Goal: Information Seeking & Learning: Compare options

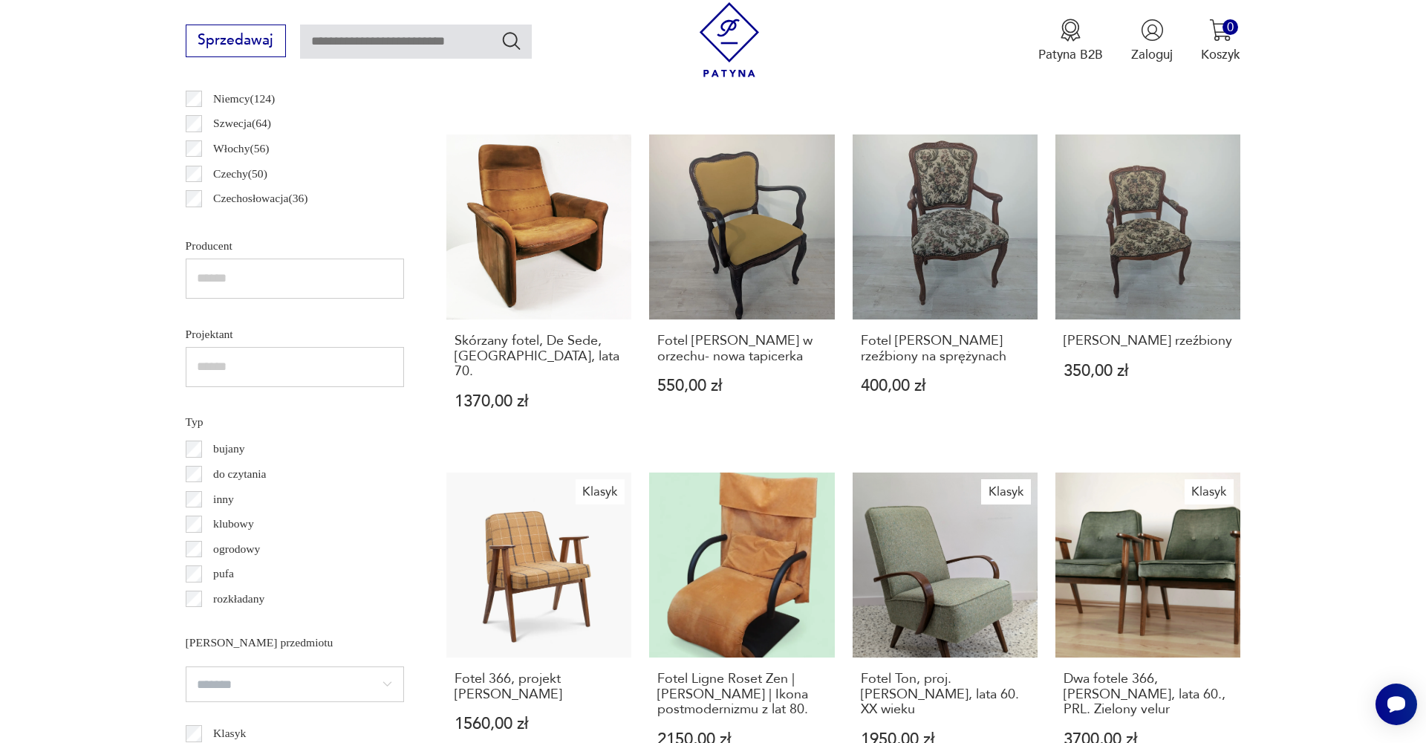
scroll to position [1034, 0]
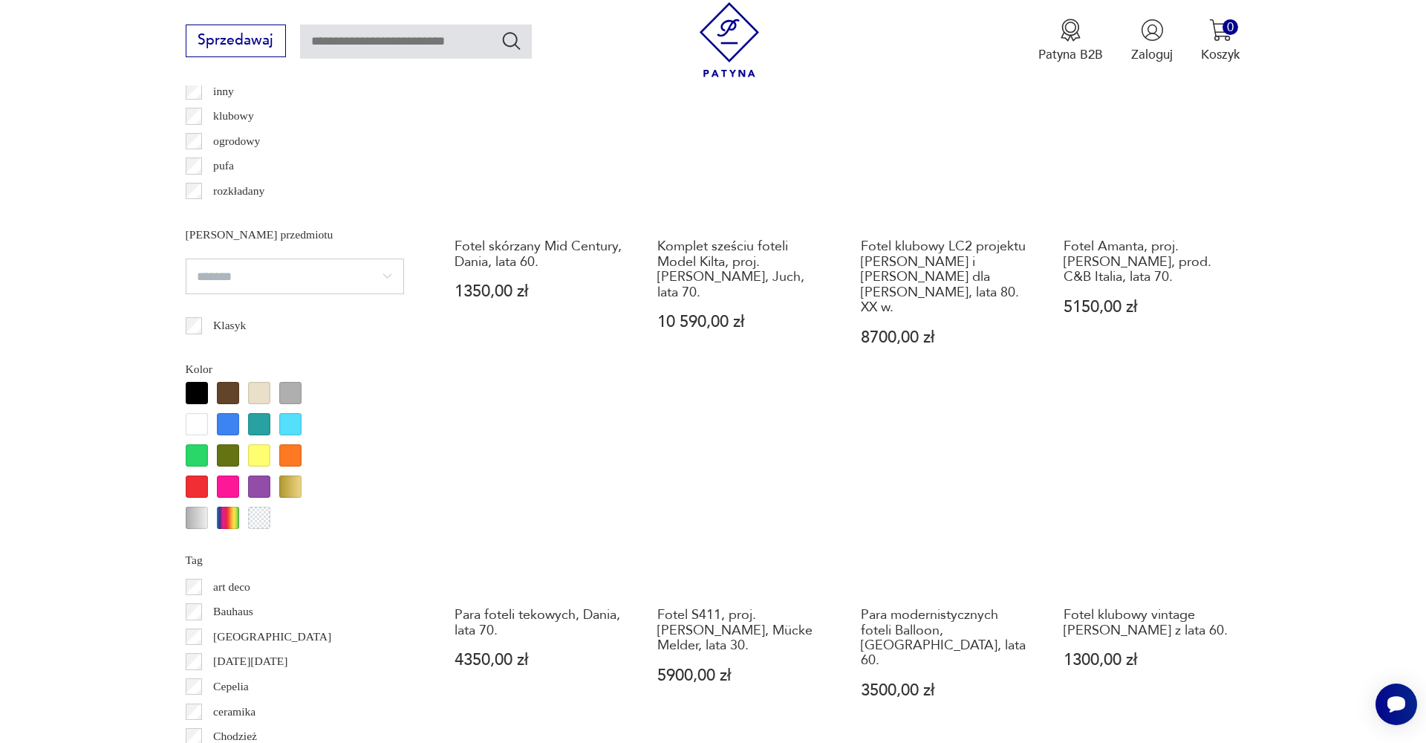
scroll to position [1448, 0]
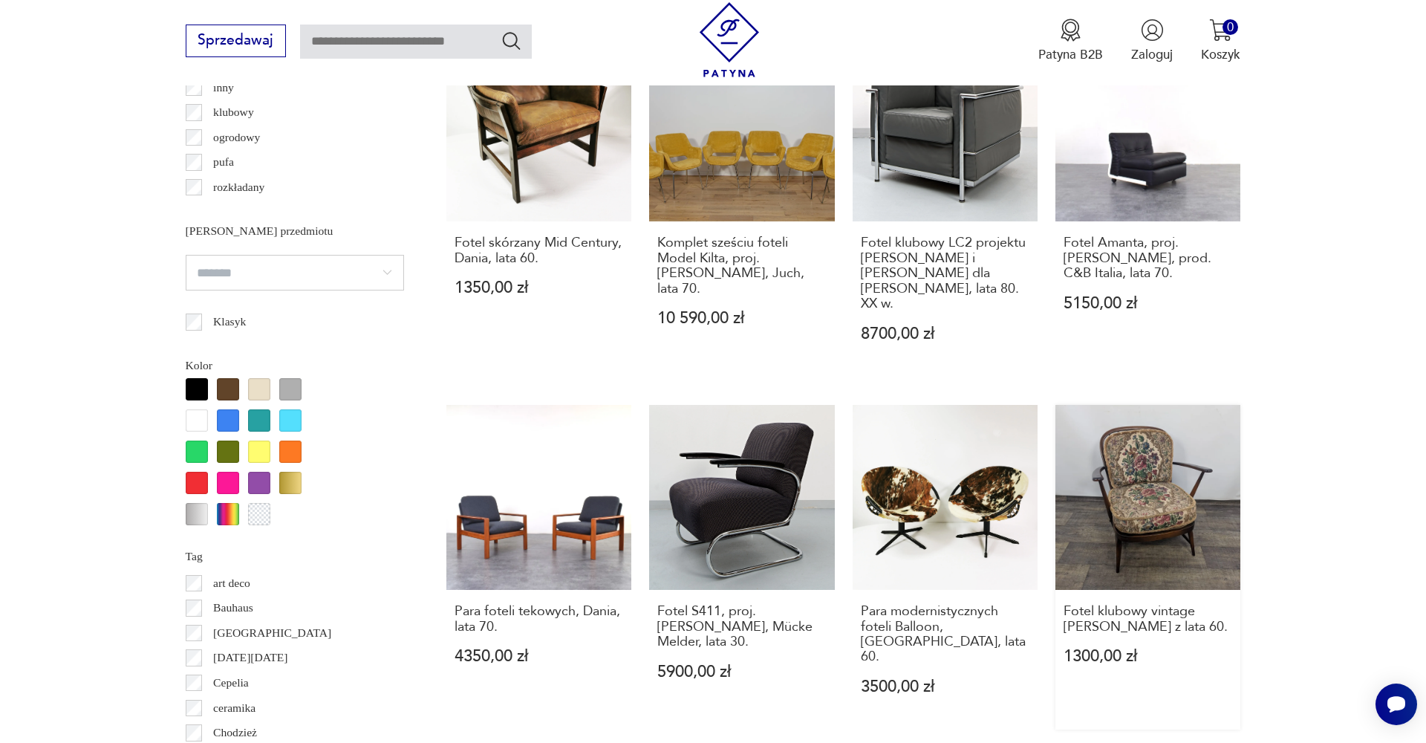
click at [1055, 413] on link "Fotel klubowy vintage [PERSON_NAME] z lata 60. 1300,00 zł" at bounding box center [1147, 567] width 185 height 325
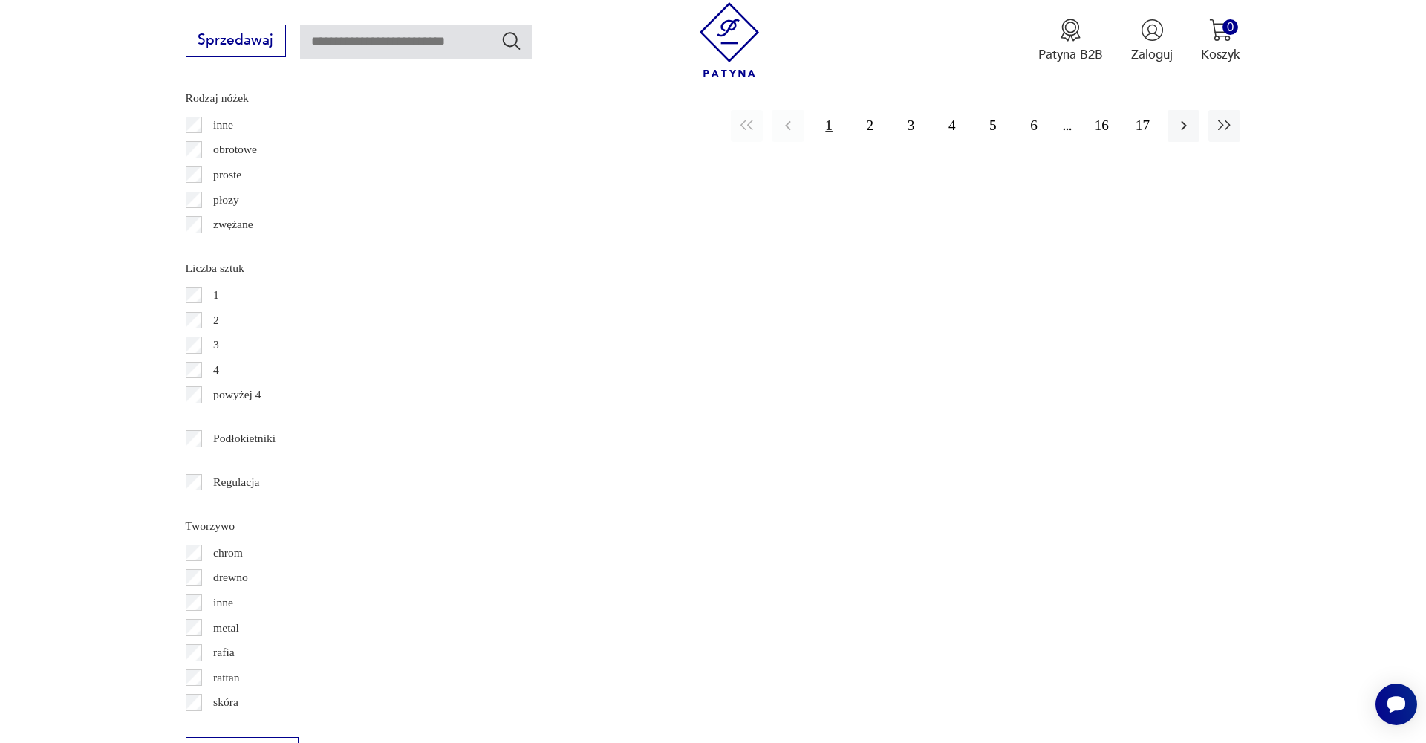
scroll to position [2150, 0]
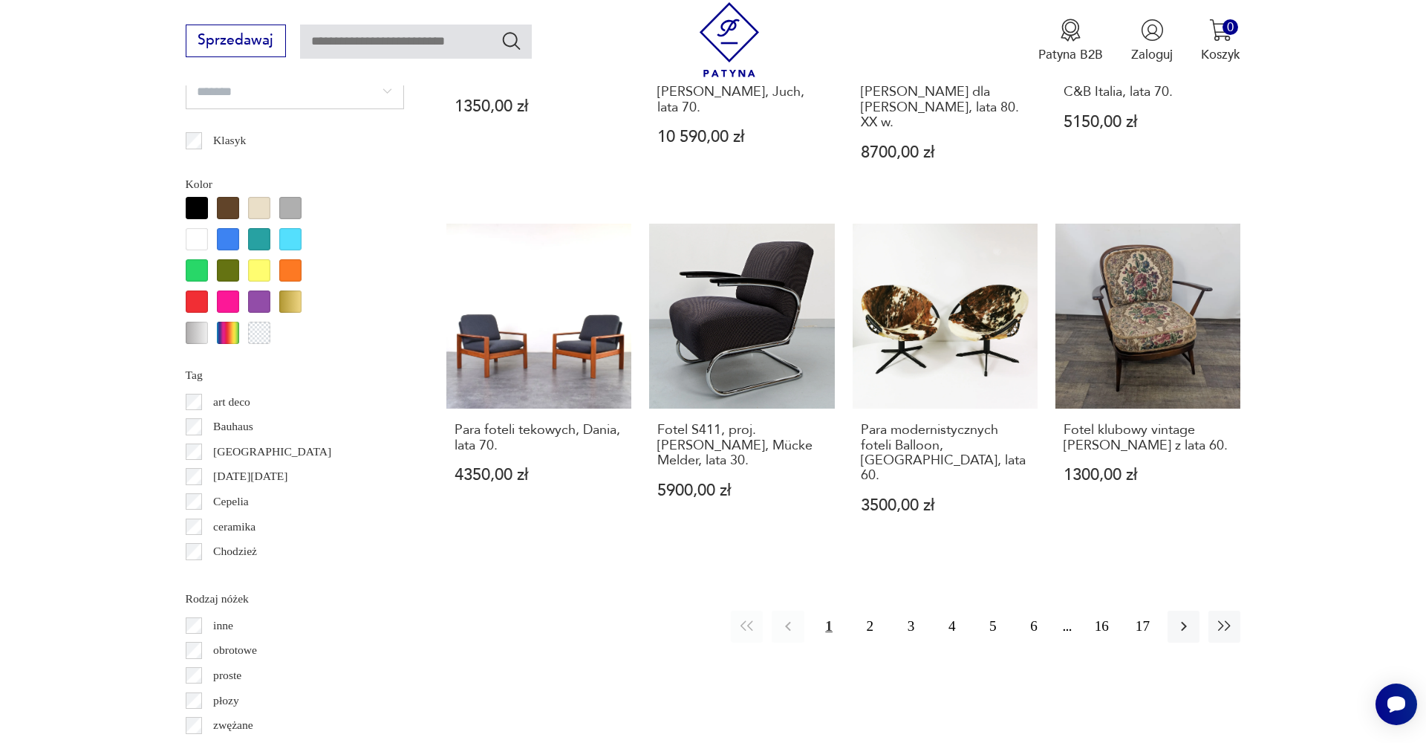
scroll to position [1640, 0]
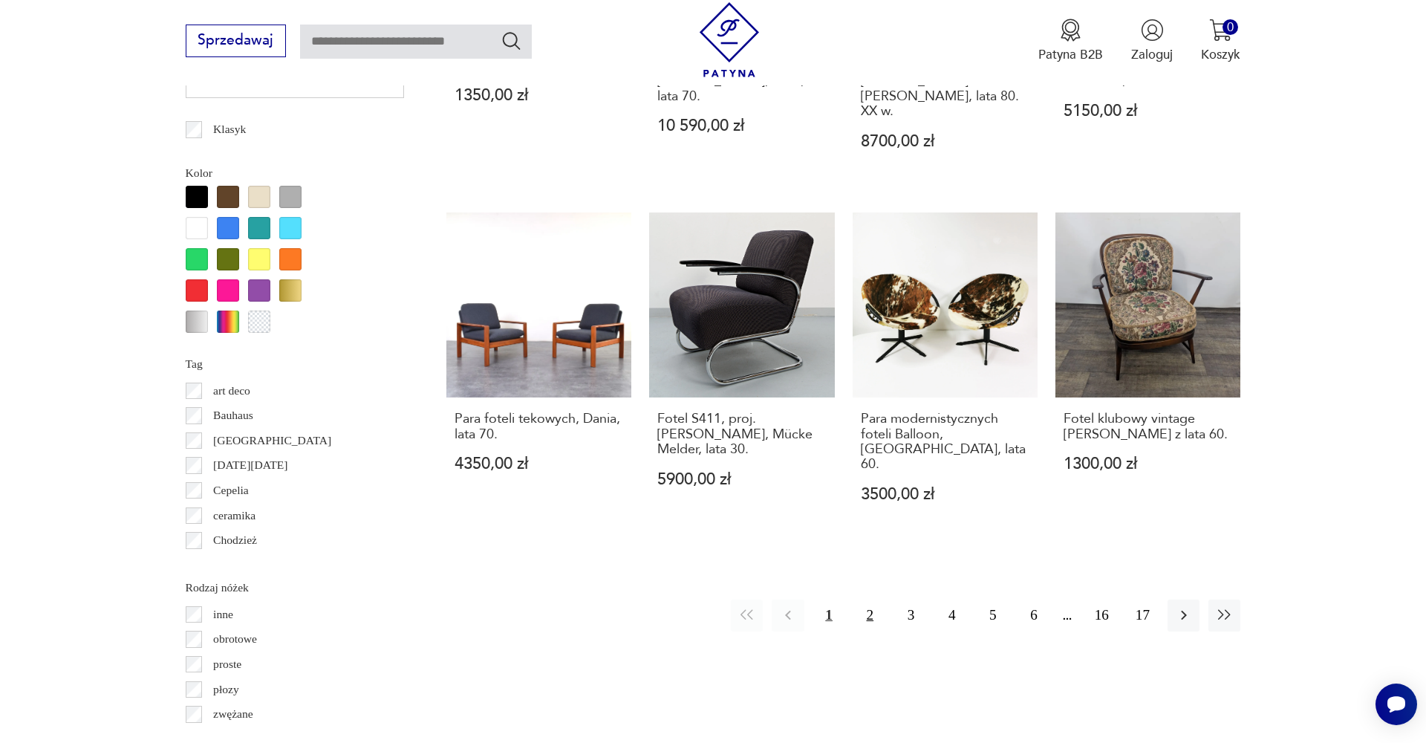
click at [874, 599] on button "2" at bounding box center [870, 615] width 32 height 32
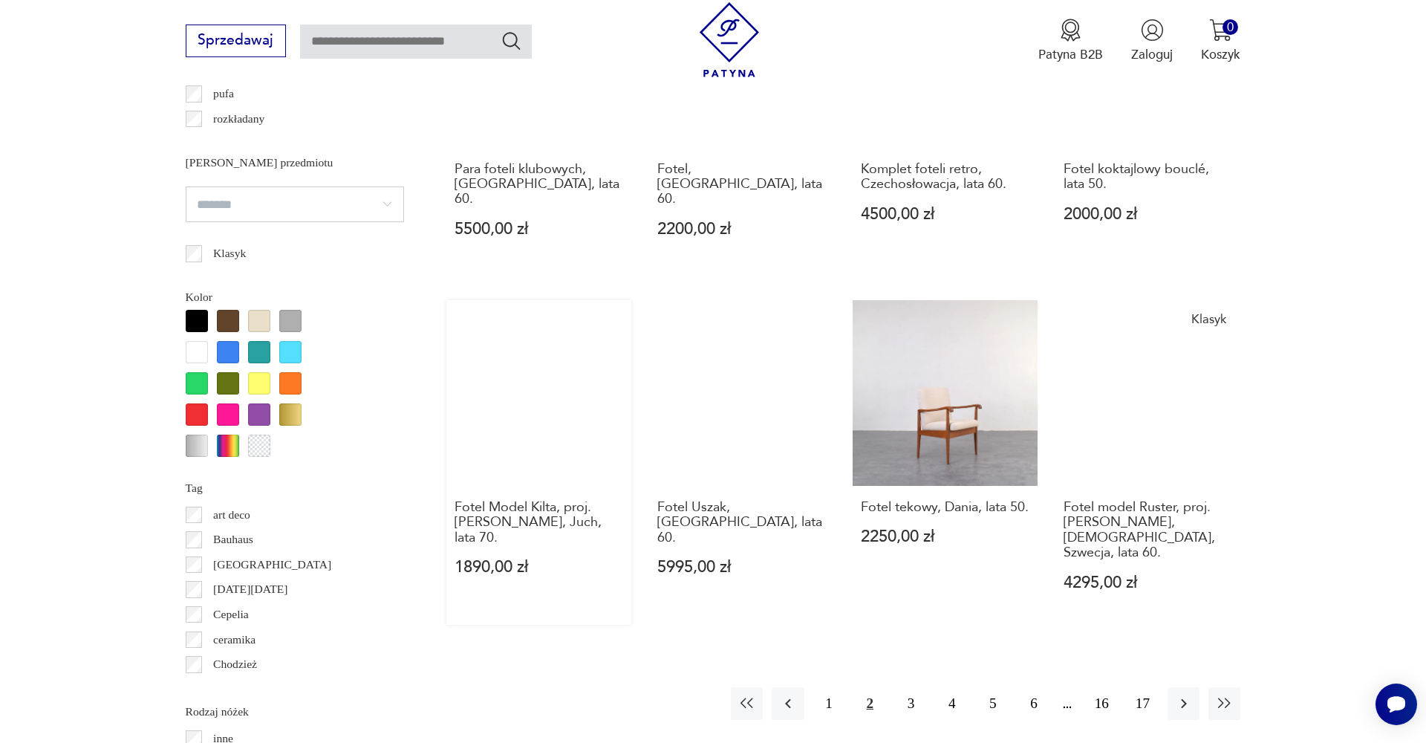
scroll to position [1522, 0]
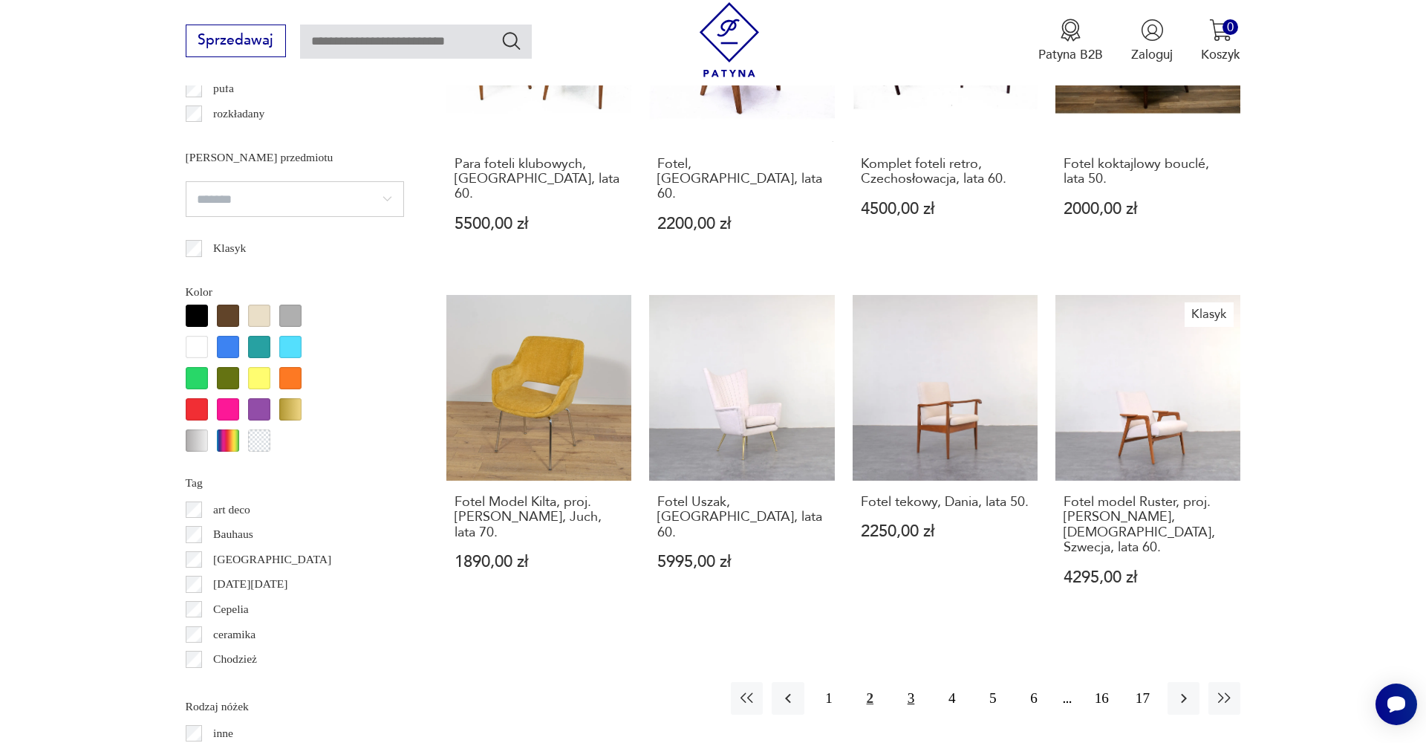
click at [910, 682] on button "3" at bounding box center [911, 698] width 32 height 32
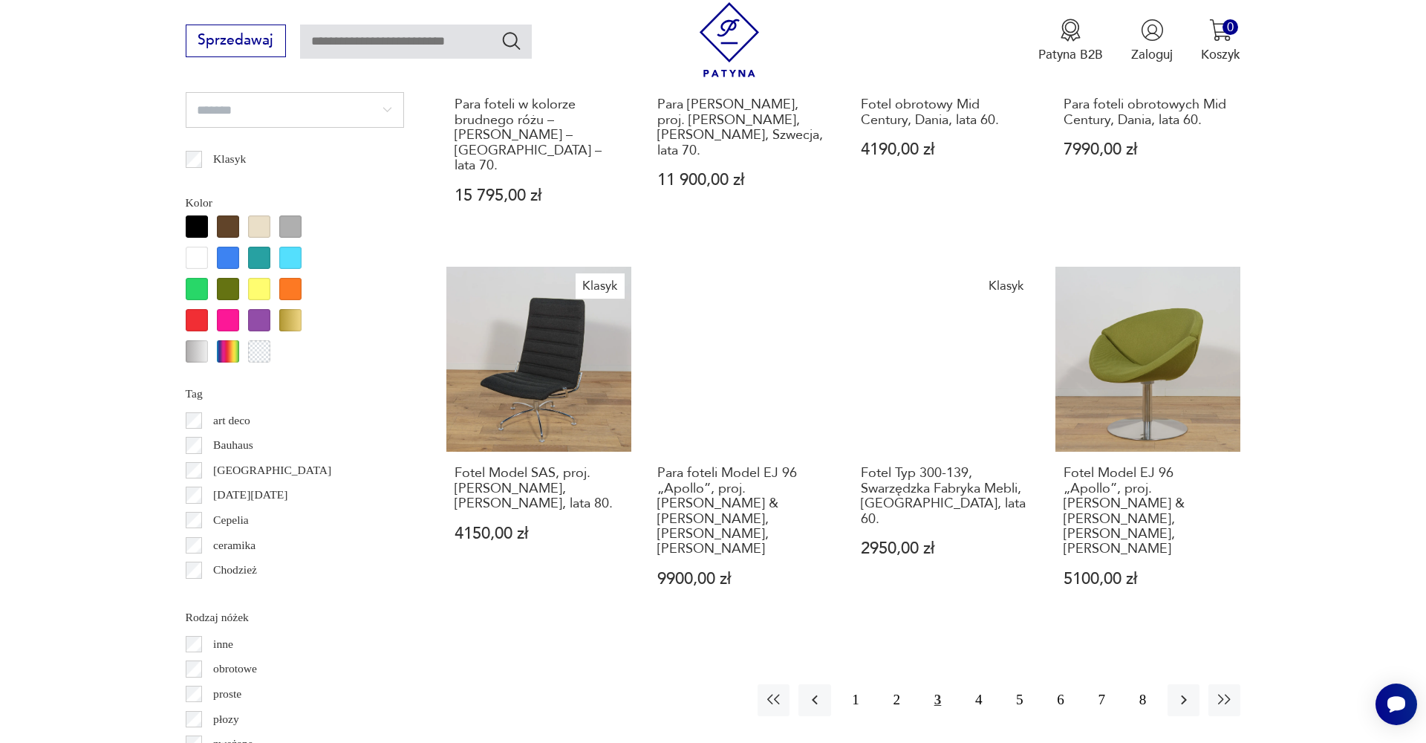
scroll to position [1683, 0]
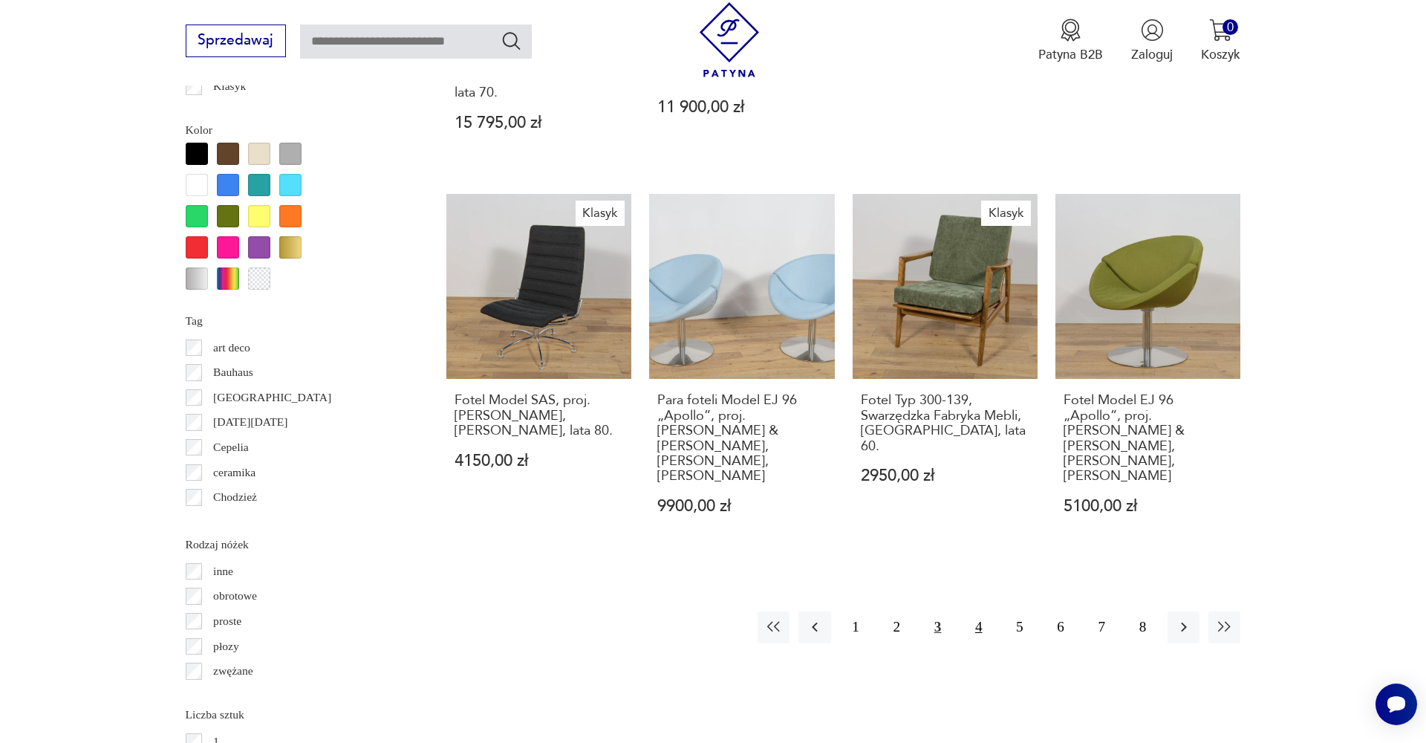
click at [976, 611] on button "4" at bounding box center [978, 627] width 32 height 32
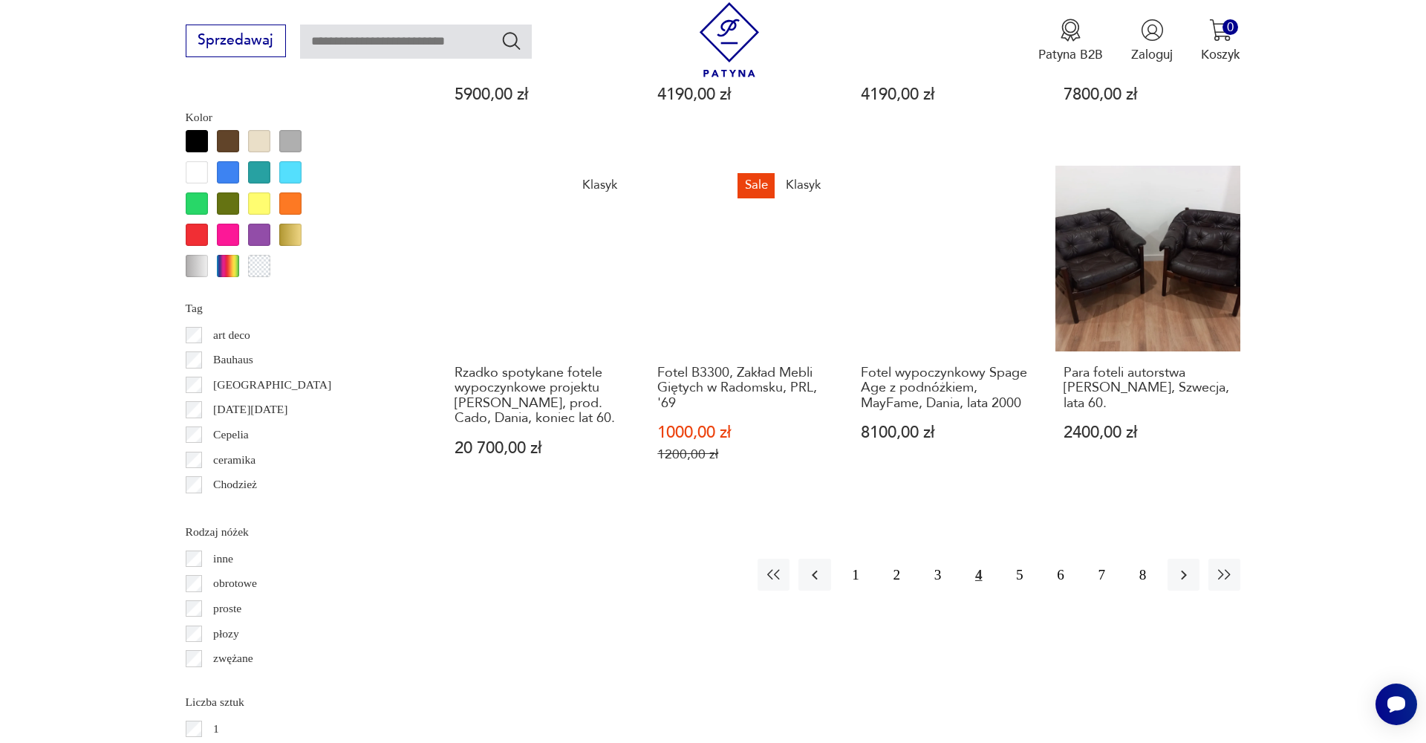
scroll to position [1770, 0]
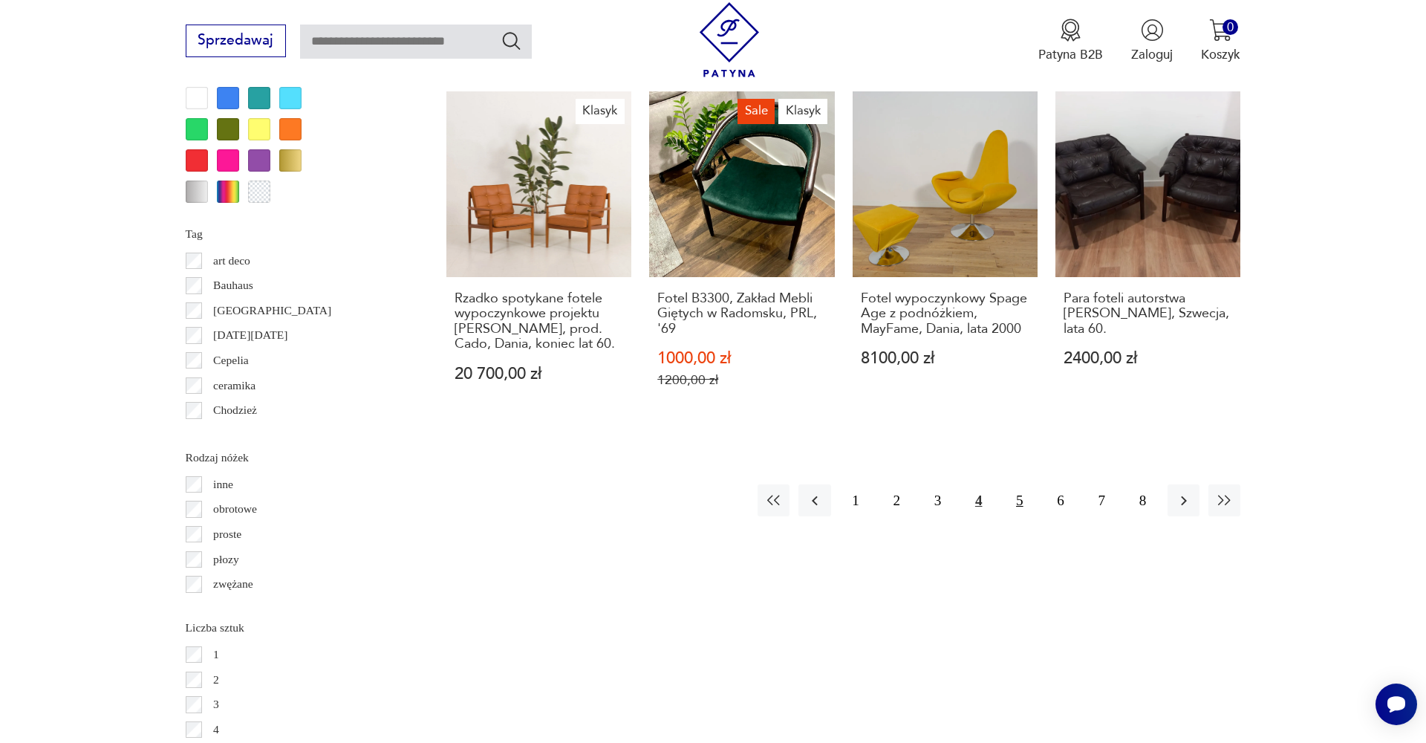
click at [1023, 484] on button "5" at bounding box center [1019, 500] width 32 height 32
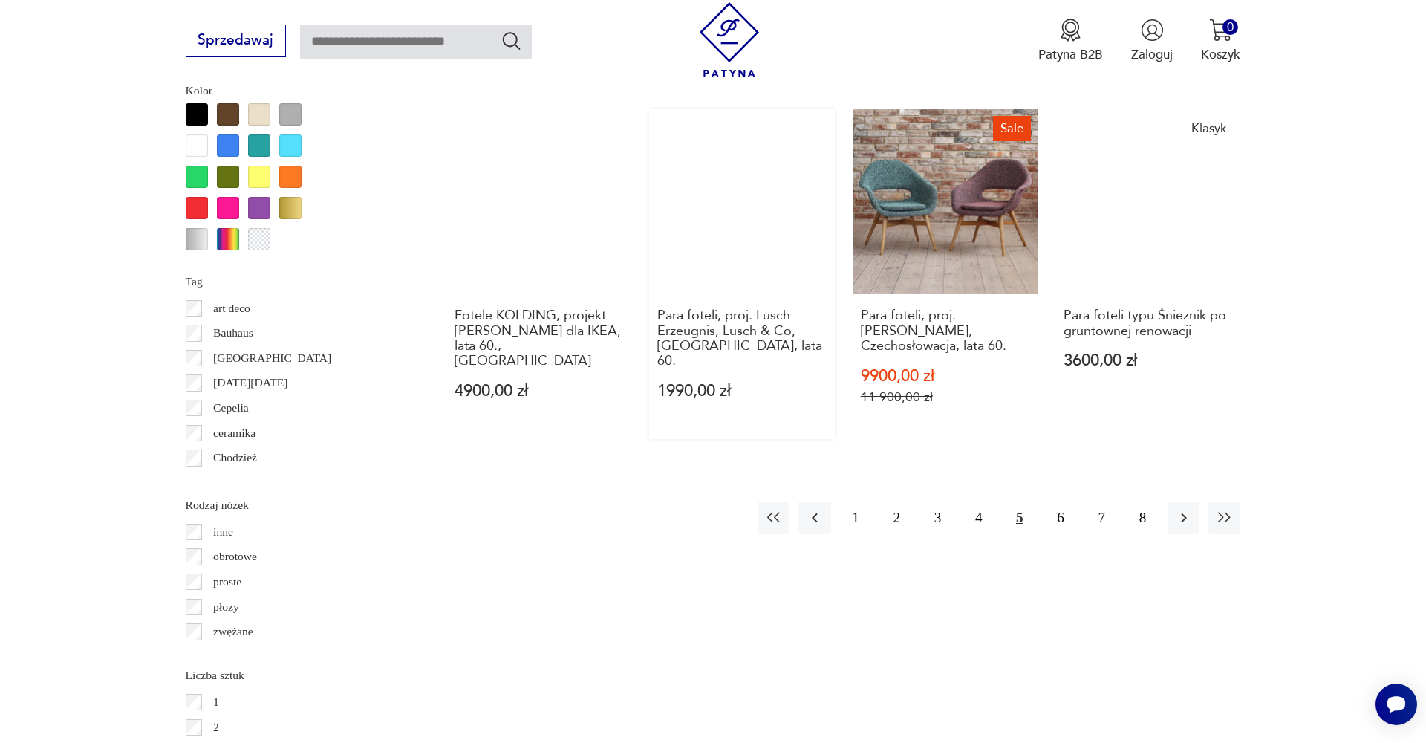
scroll to position [1840, 0]
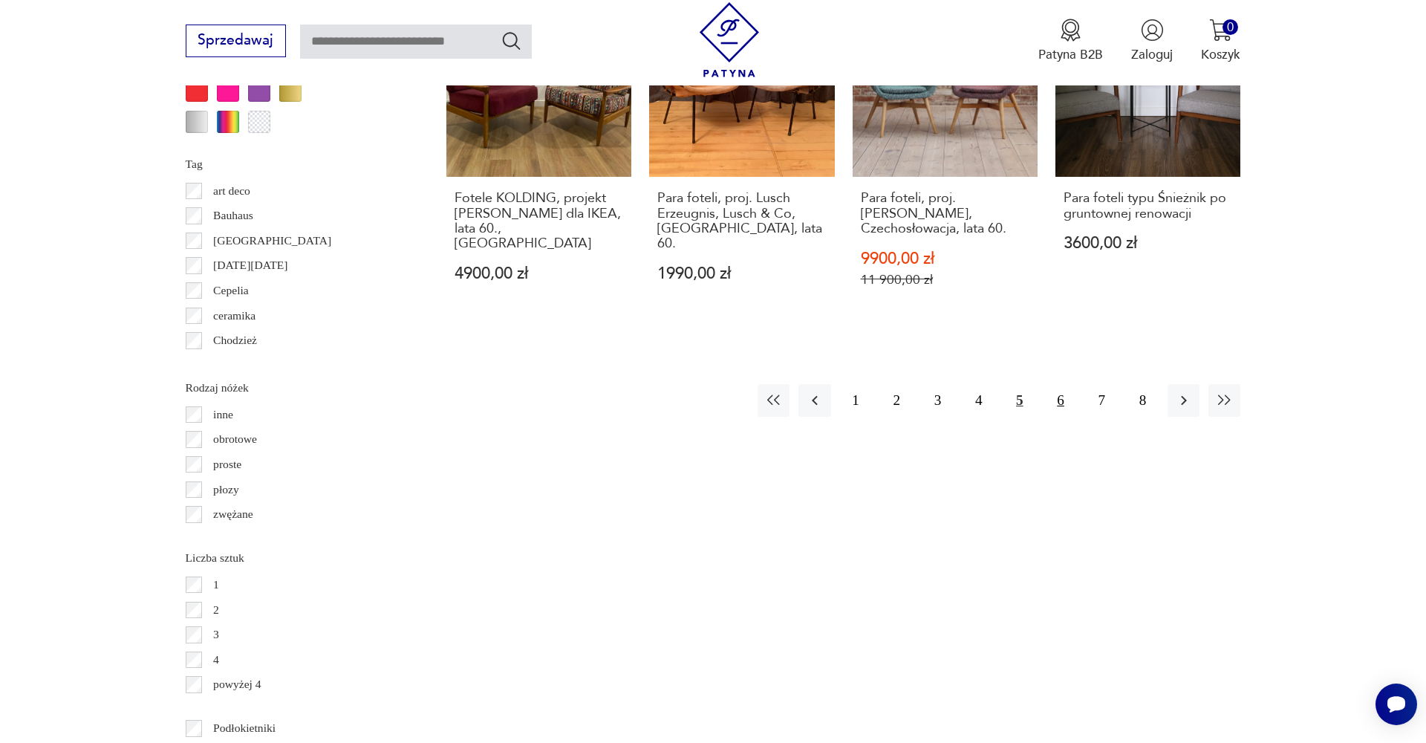
click at [1052, 384] on button "6" at bounding box center [1060, 400] width 32 height 32
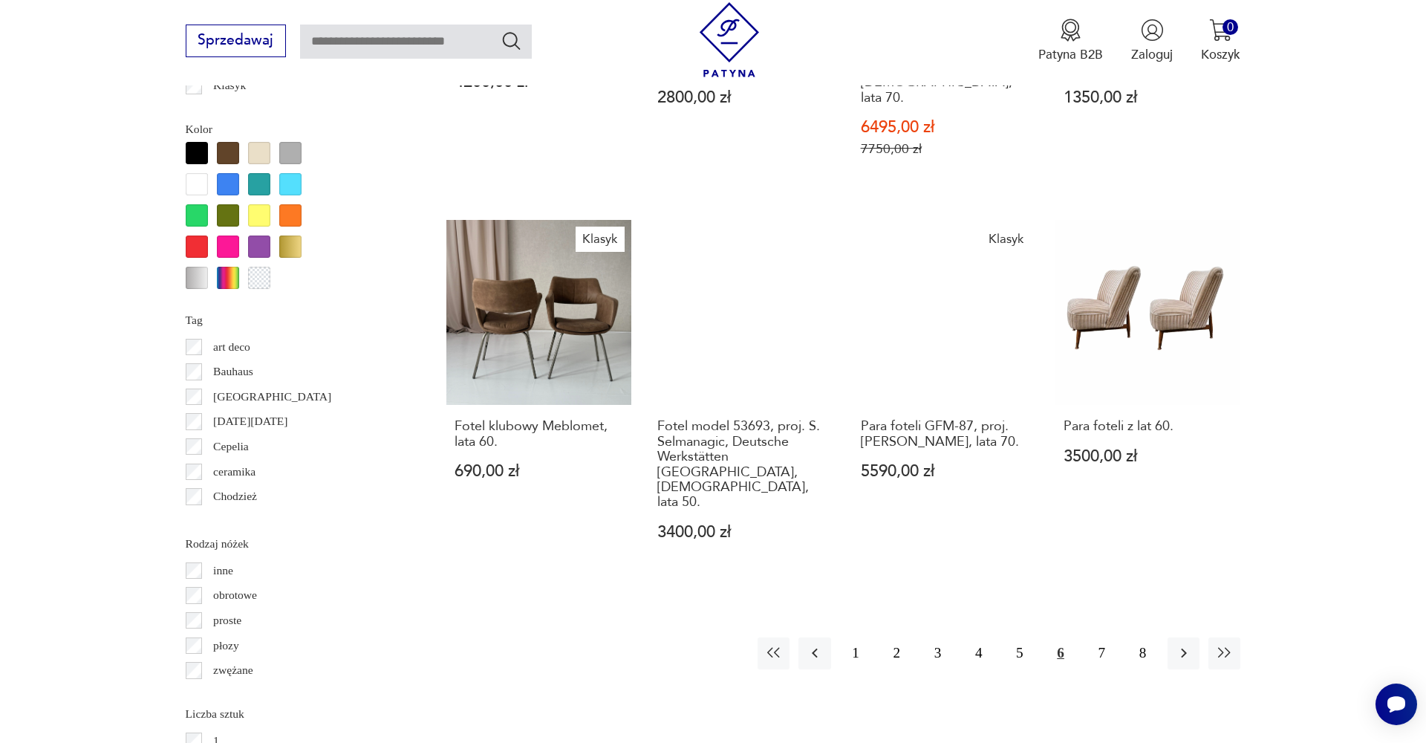
scroll to position [1683, 0]
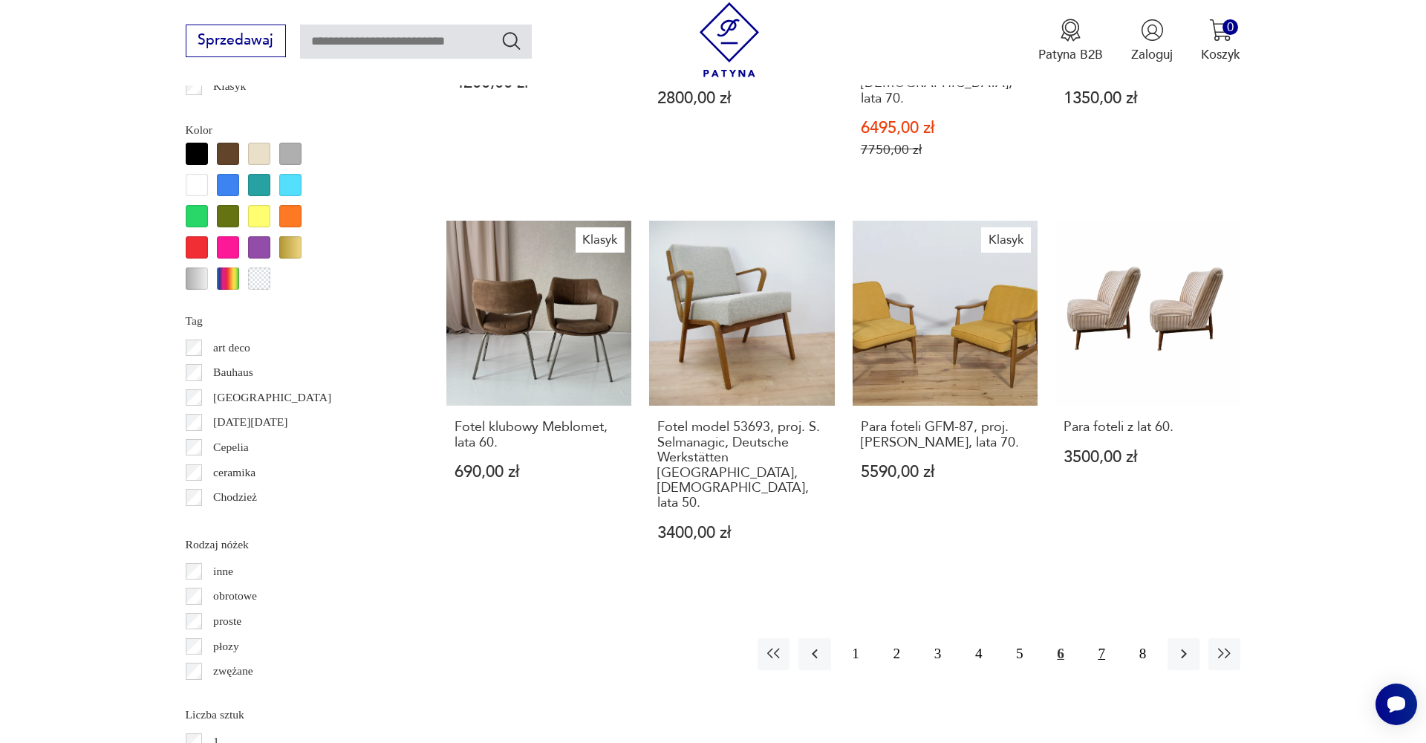
click at [1095, 638] on button "7" at bounding box center [1102, 654] width 32 height 32
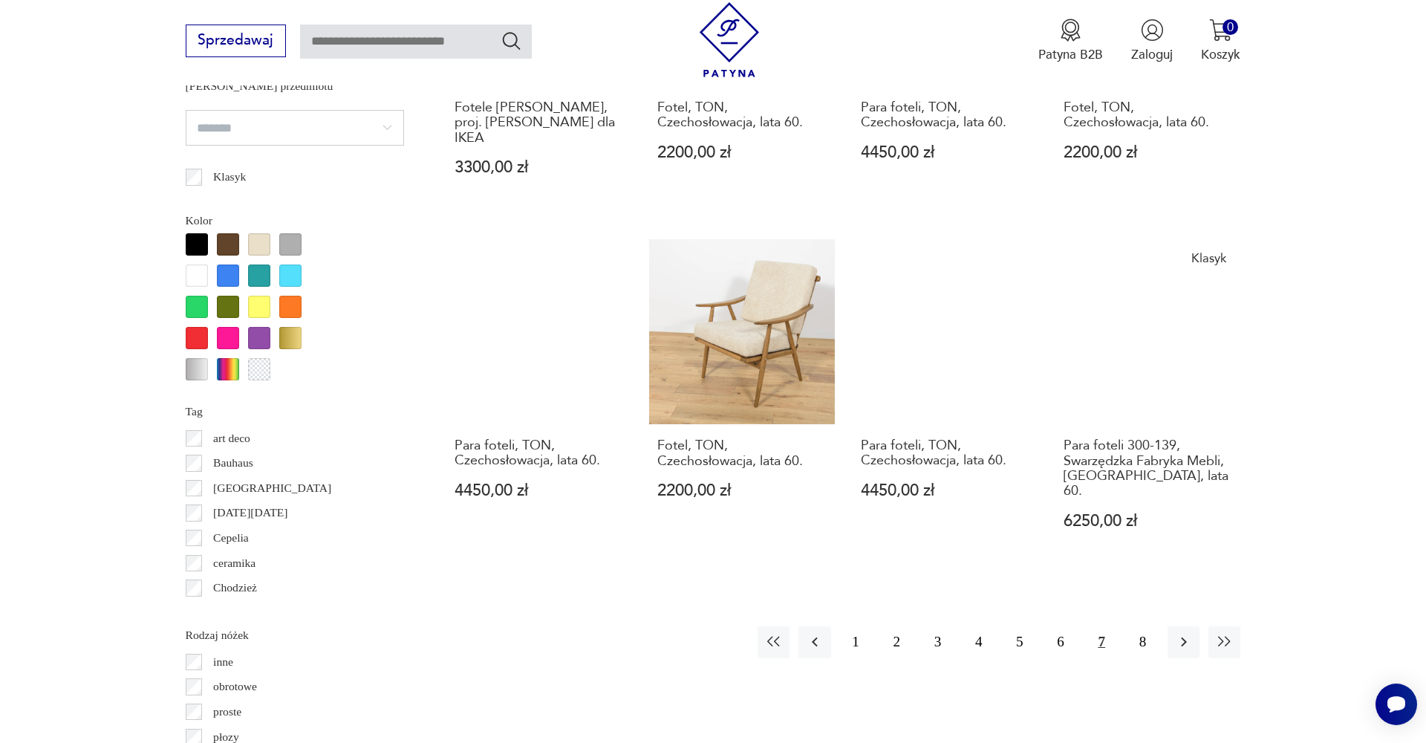
scroll to position [1608, 0]
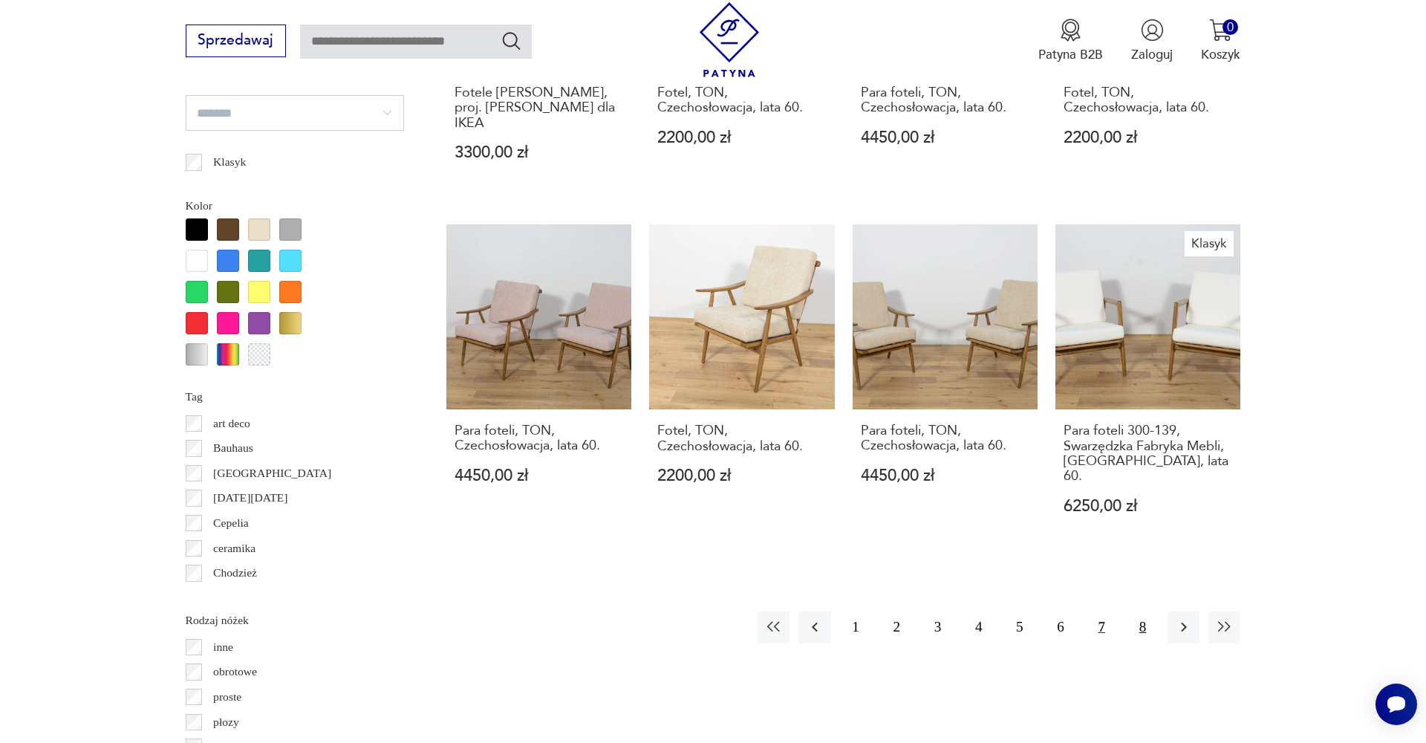
click at [1144, 611] on button "8" at bounding box center [1142, 627] width 32 height 32
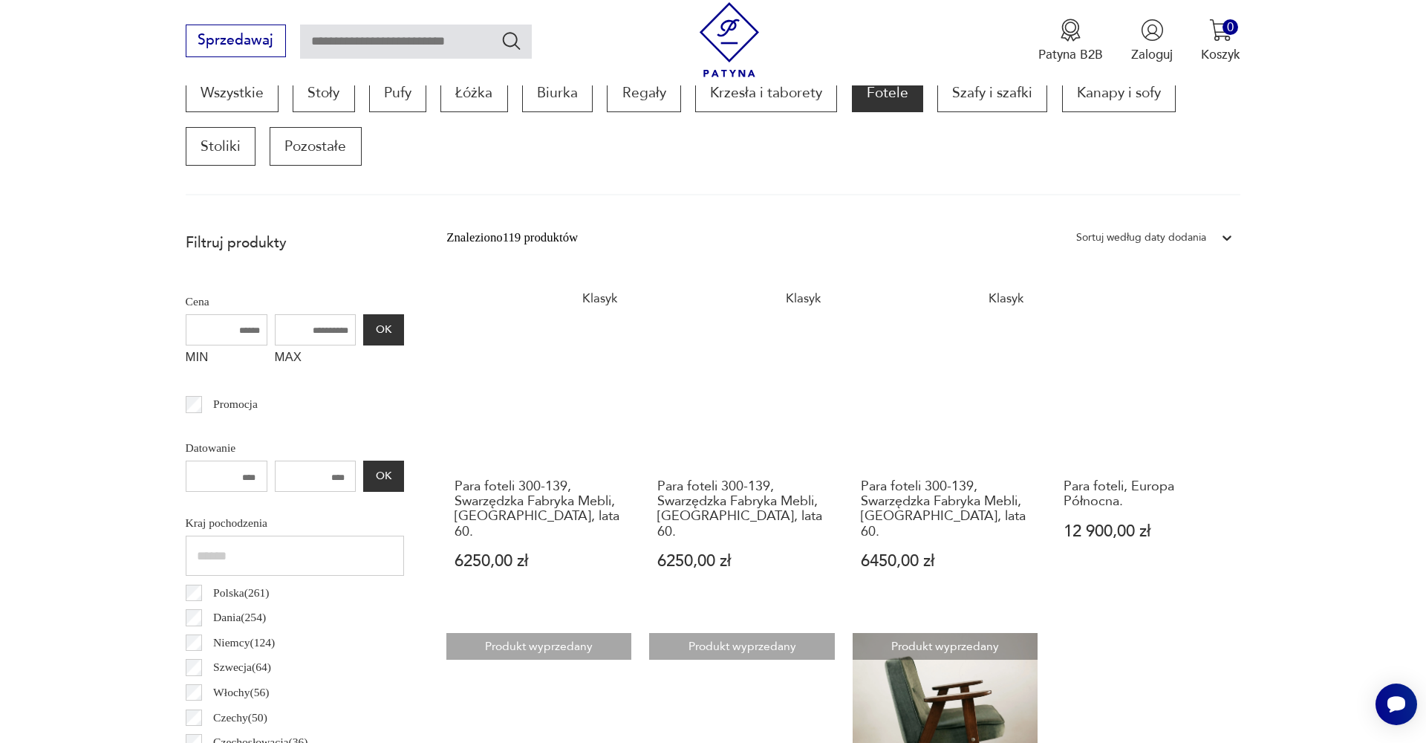
scroll to position [542, 0]
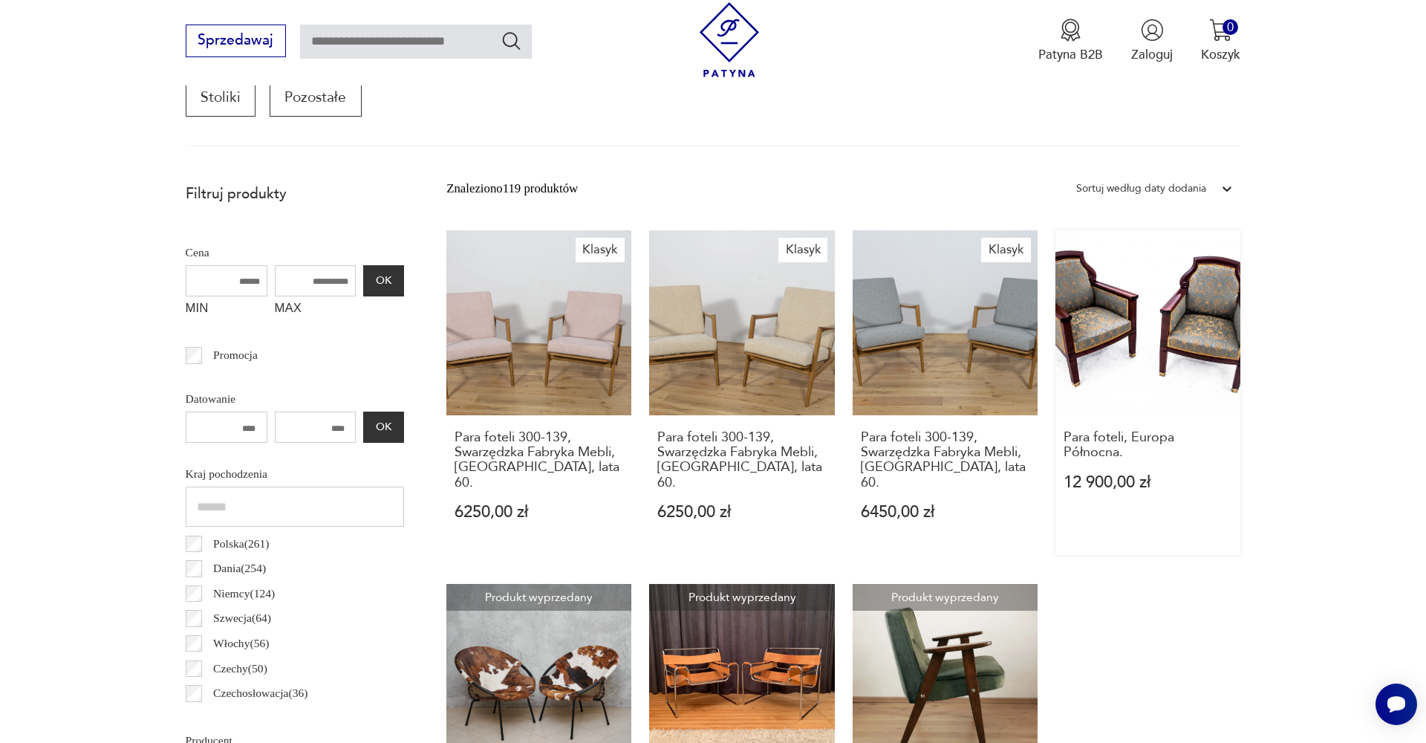
click at [1055, 304] on link "Para foteli, Europa Północna. 12 900,00 zł" at bounding box center [1147, 392] width 185 height 325
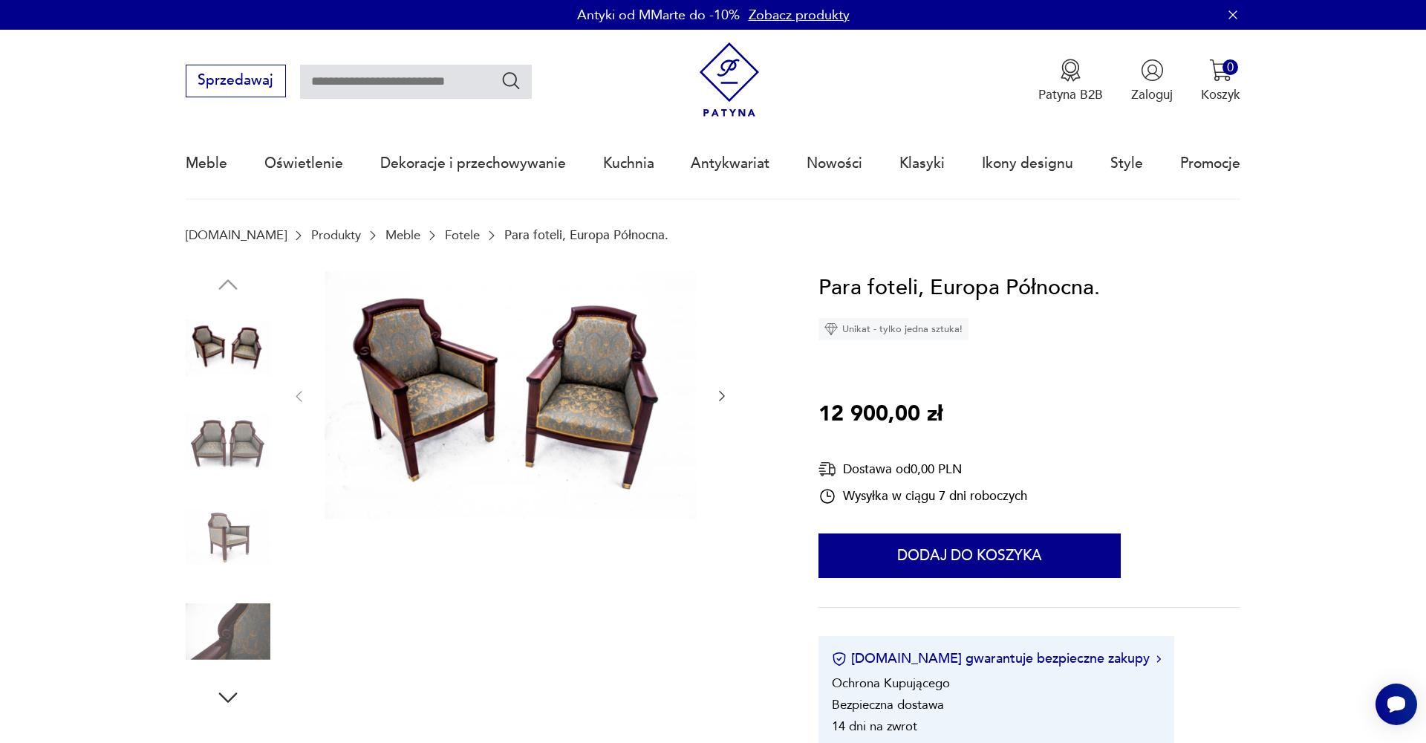
click at [721, 395] on icon "button" at bounding box center [721, 395] width 15 height 15
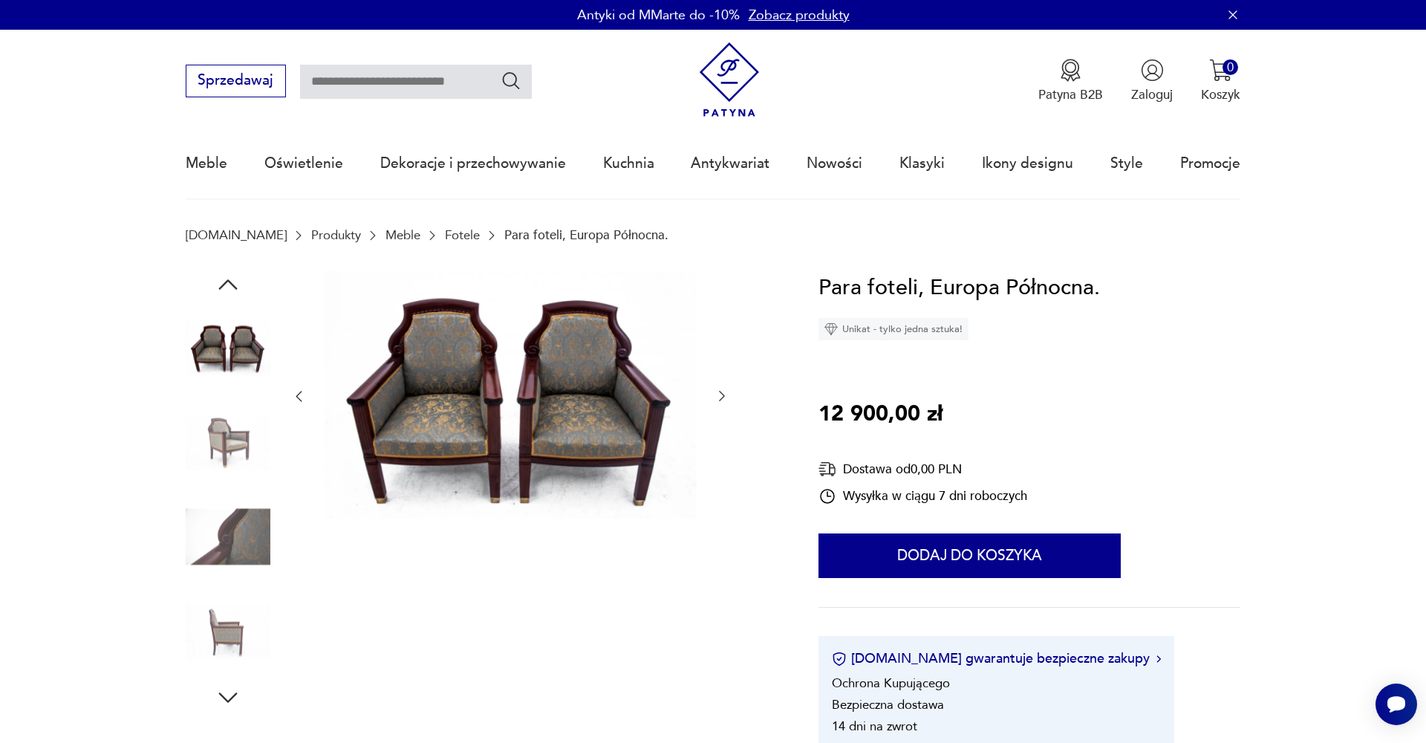
click at [721, 395] on icon "button" at bounding box center [721, 395] width 15 height 15
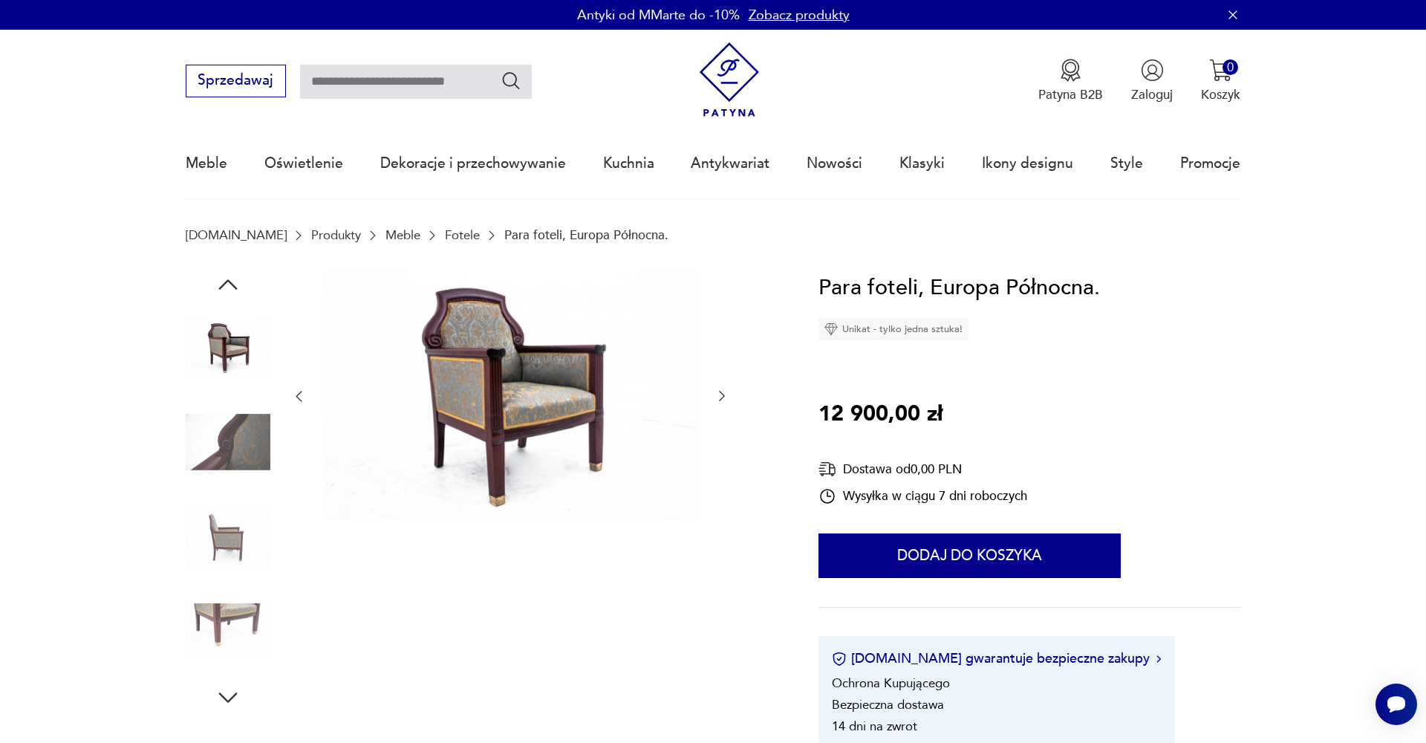
click at [721, 395] on icon "button" at bounding box center [721, 395] width 15 height 15
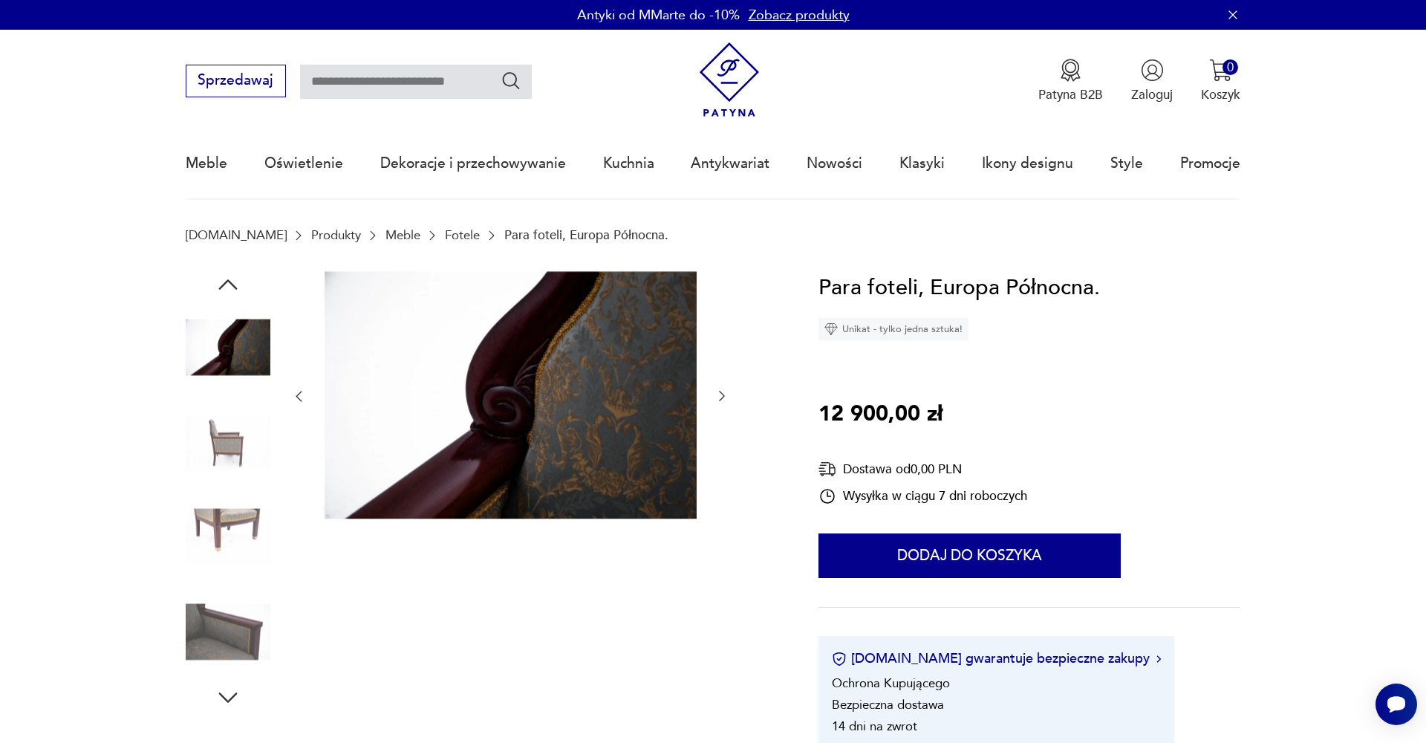
click at [721, 395] on icon "button" at bounding box center [721, 395] width 15 height 15
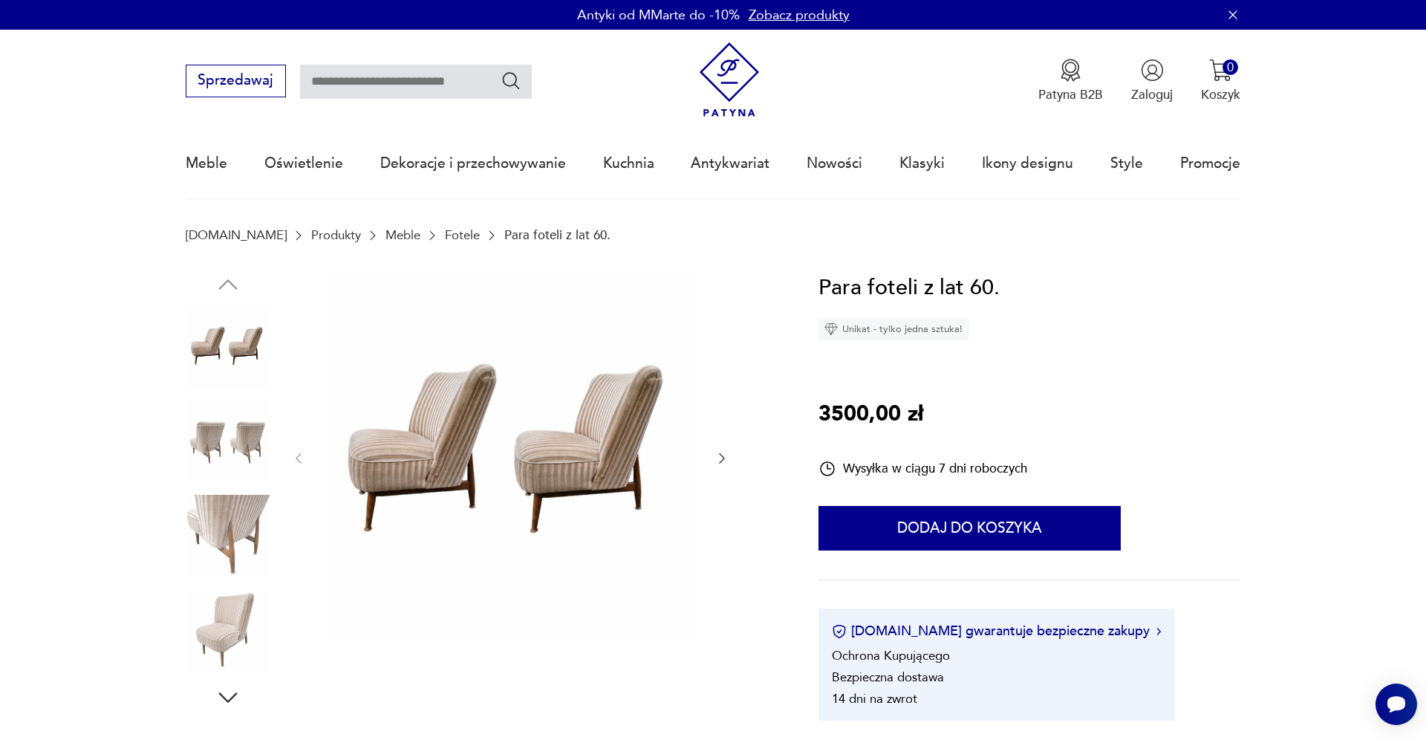
click at [718, 446] on div at bounding box center [510, 458] width 438 height 375
click at [717, 455] on icon "button" at bounding box center [721, 458] width 15 height 15
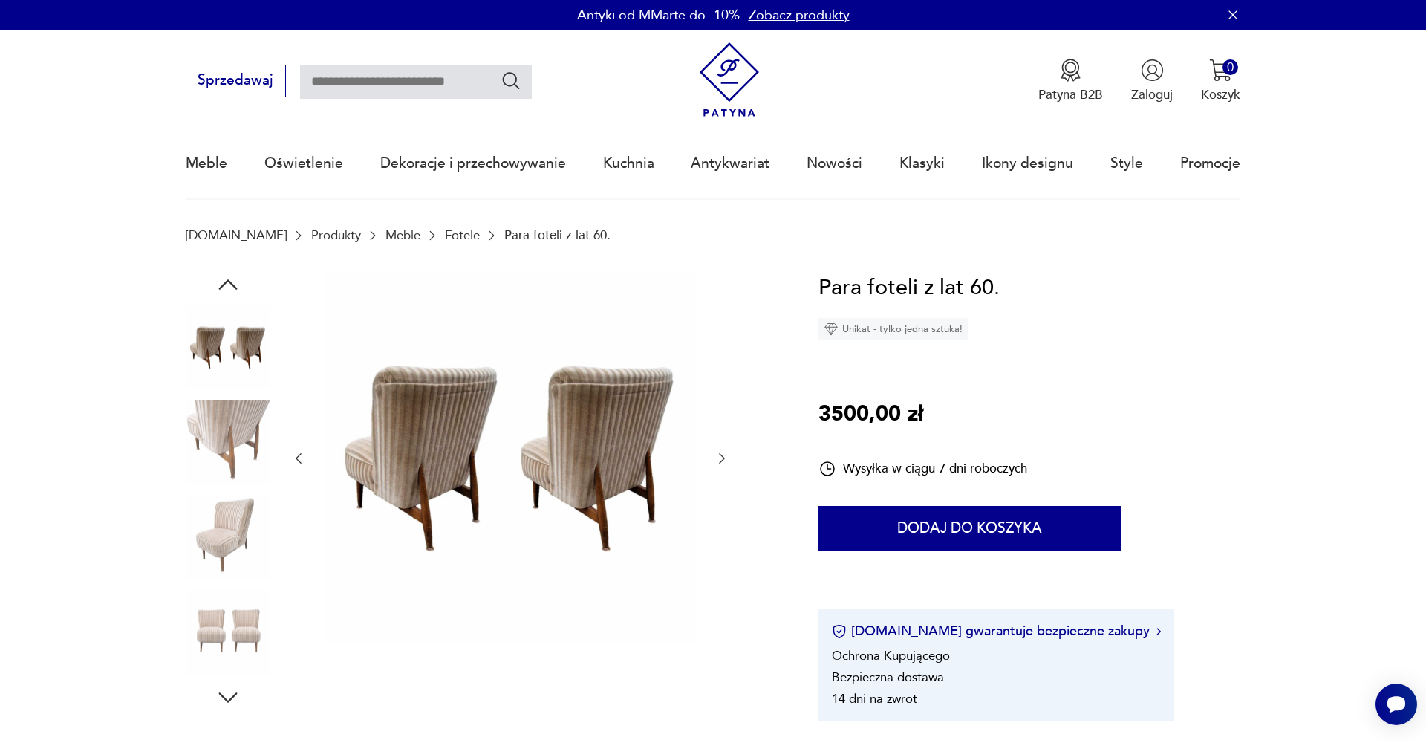
click at [717, 455] on icon "button" at bounding box center [721, 458] width 15 height 15
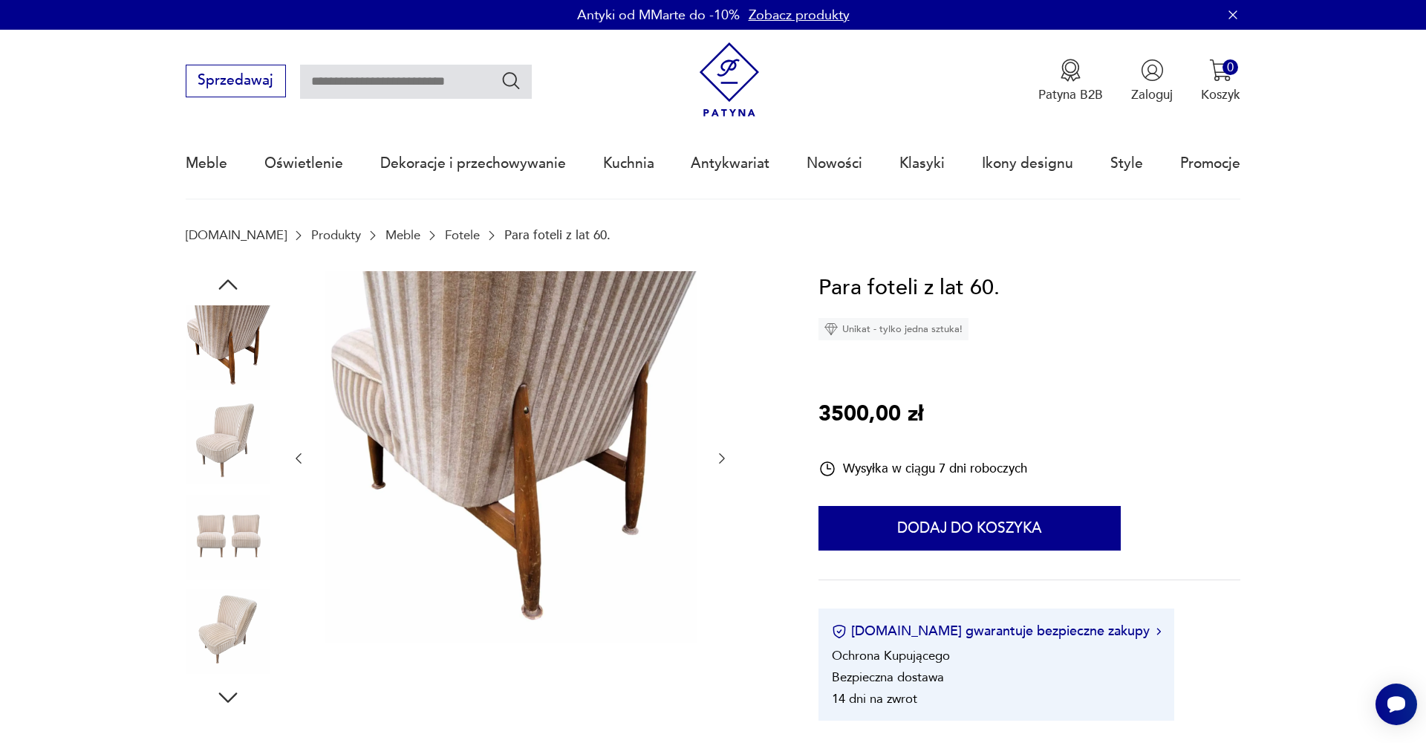
click at [717, 455] on icon "button" at bounding box center [721, 458] width 15 height 15
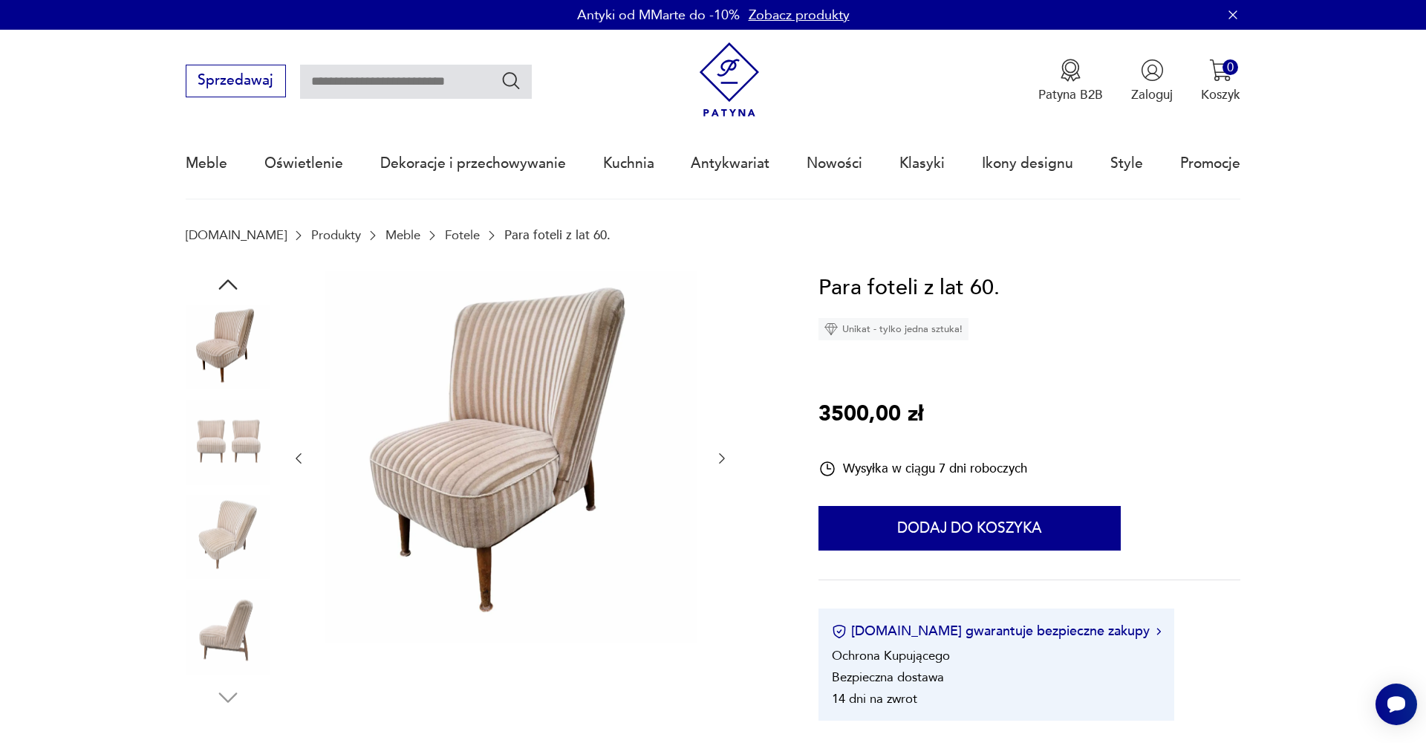
click at [717, 455] on icon "button" at bounding box center [721, 458] width 15 height 15
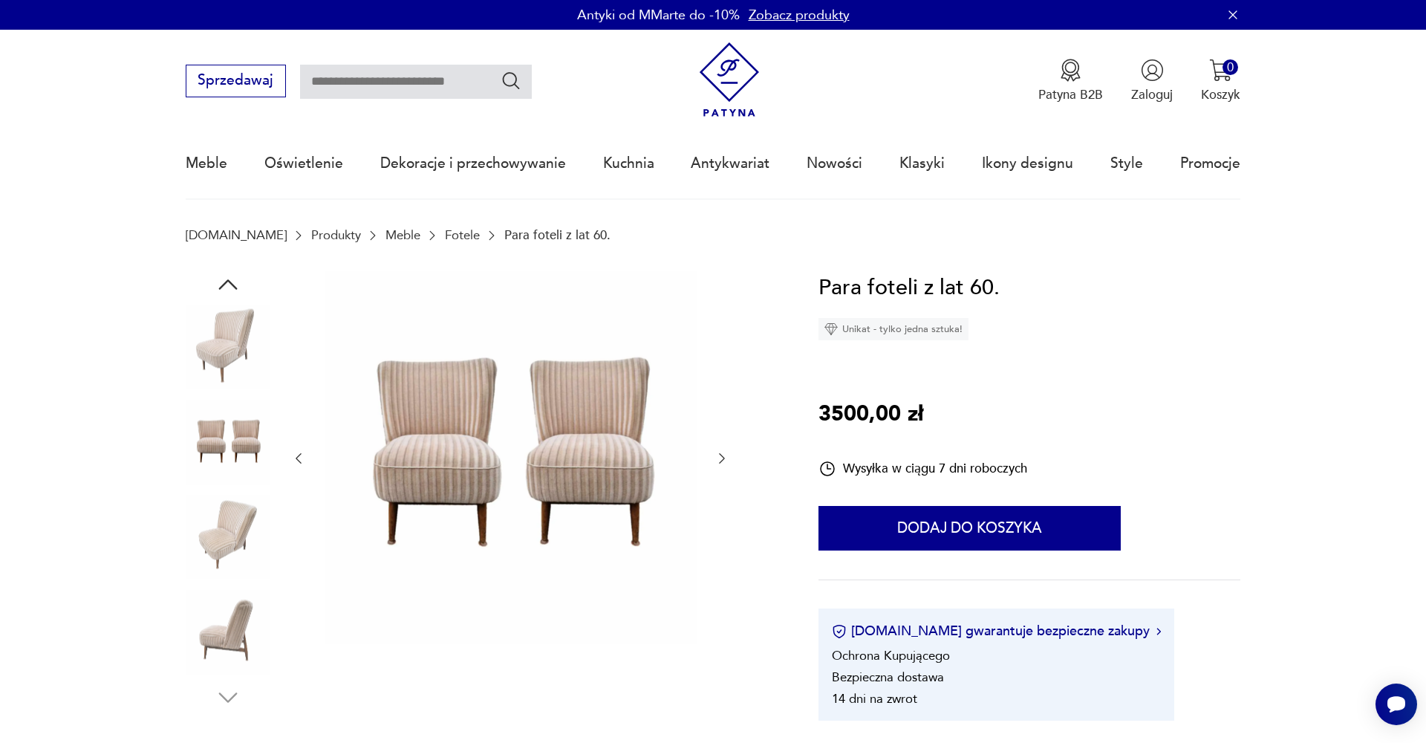
click at [717, 455] on icon "button" at bounding box center [721, 458] width 15 height 15
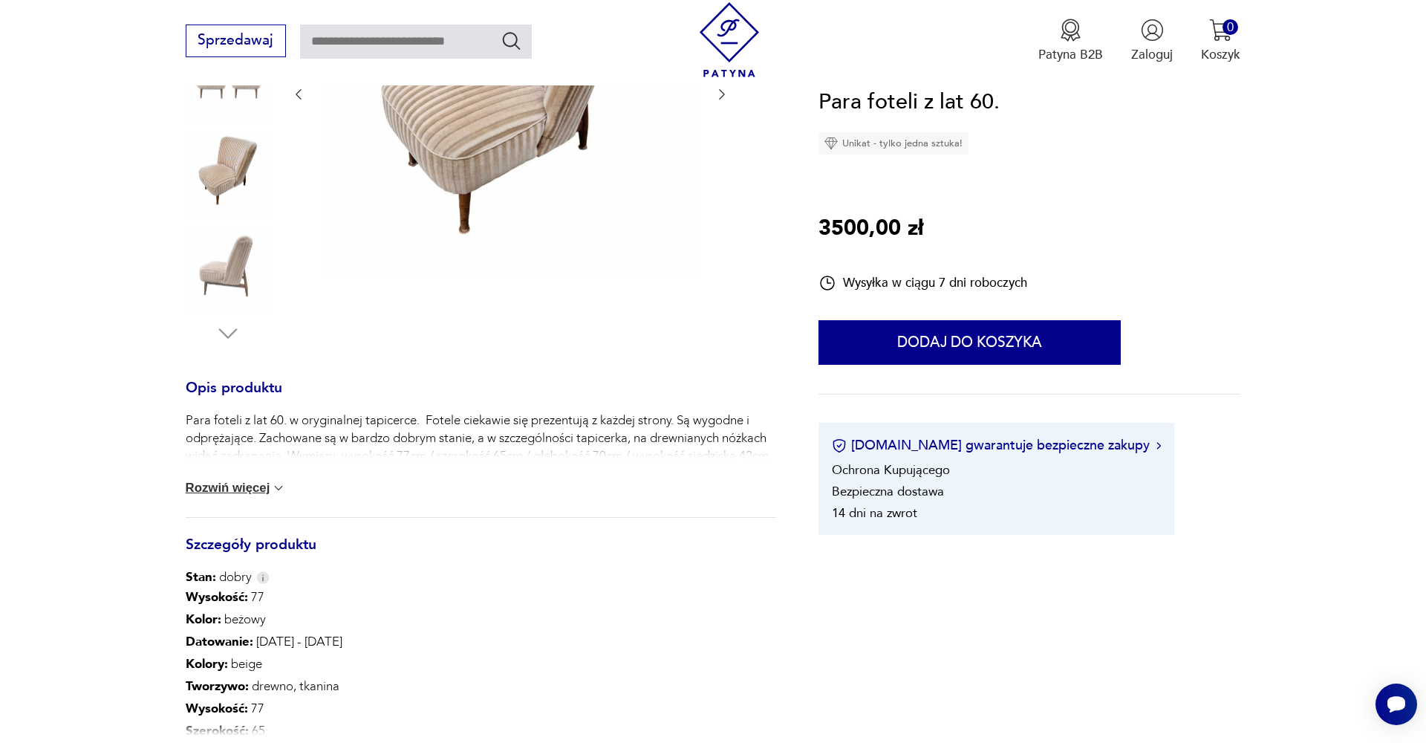
scroll to position [365, 0]
click at [257, 488] on button "Rozwiń więcej" at bounding box center [236, 487] width 101 height 15
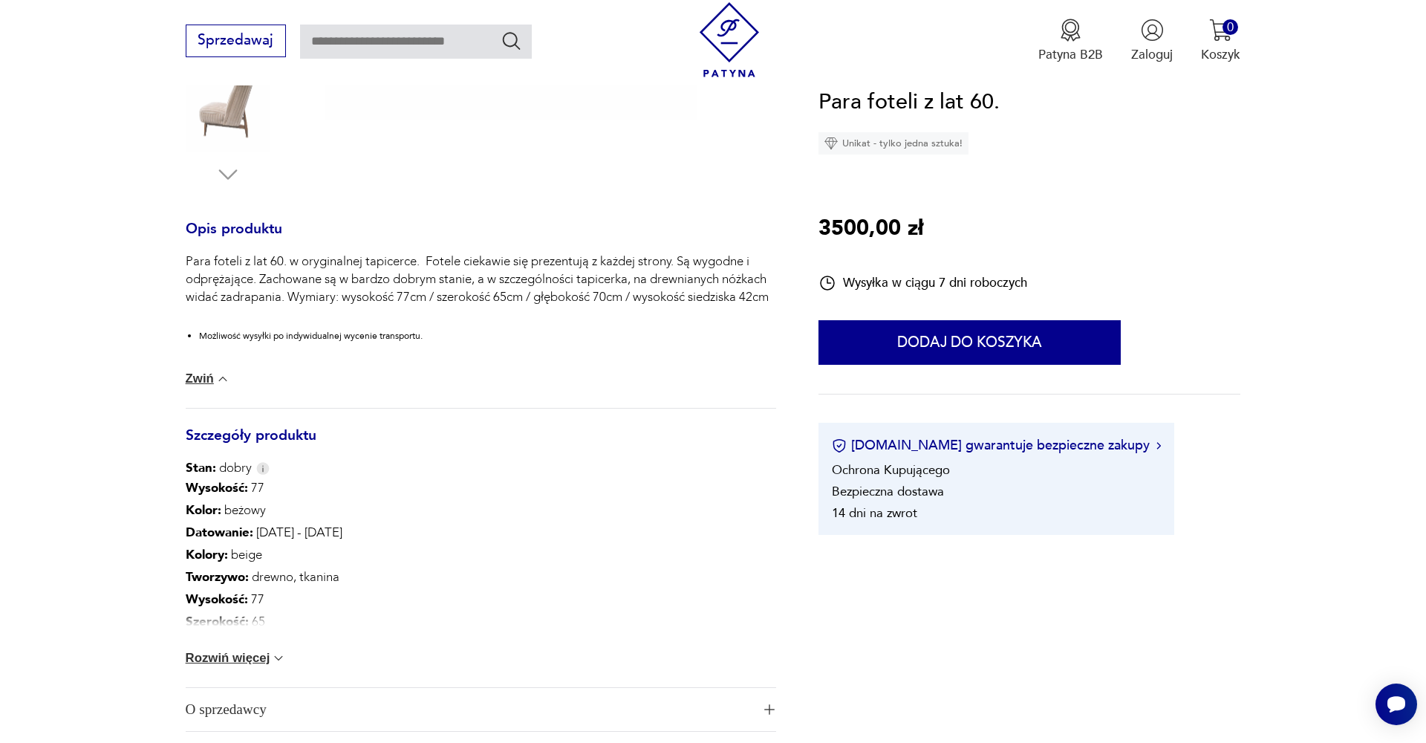
scroll to position [521, 0]
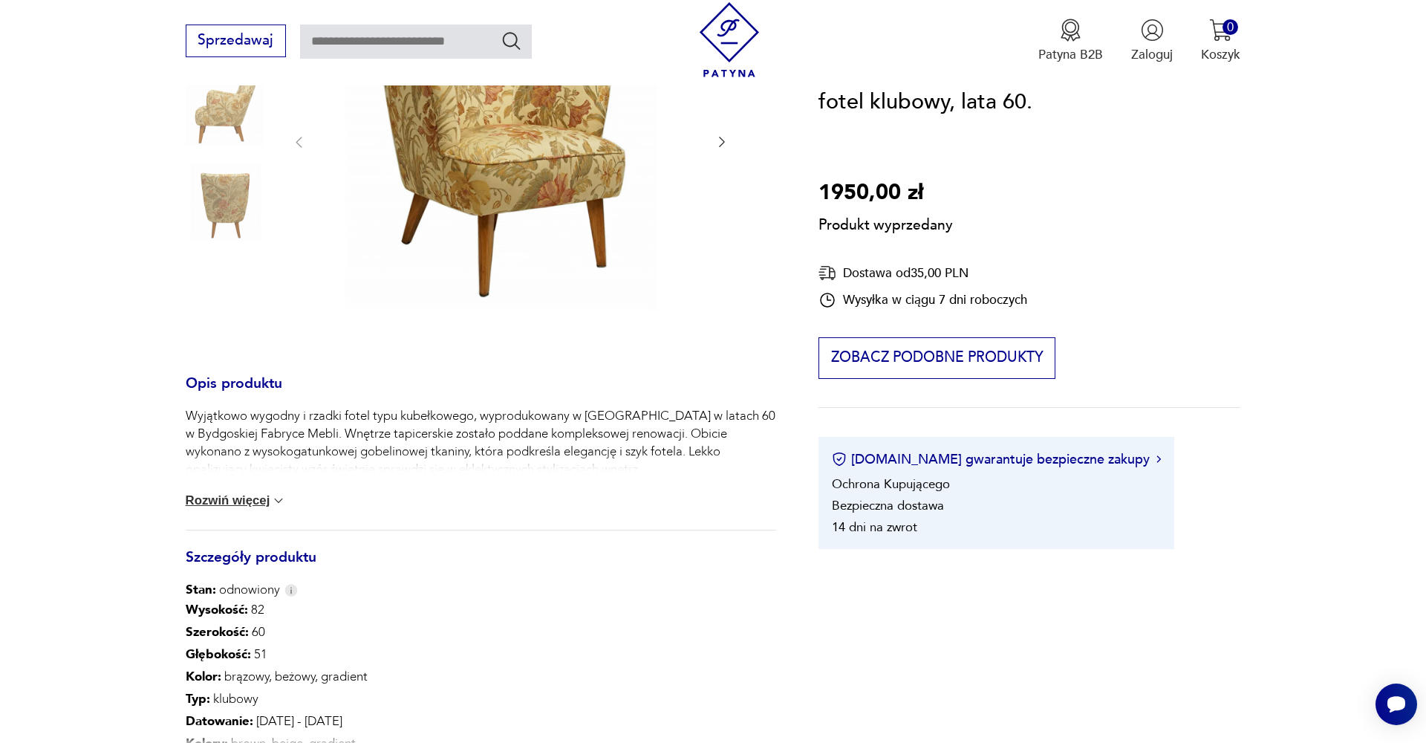
scroll to position [301, 0]
click at [260, 503] on button "Rozwiń więcej" at bounding box center [236, 499] width 101 height 15
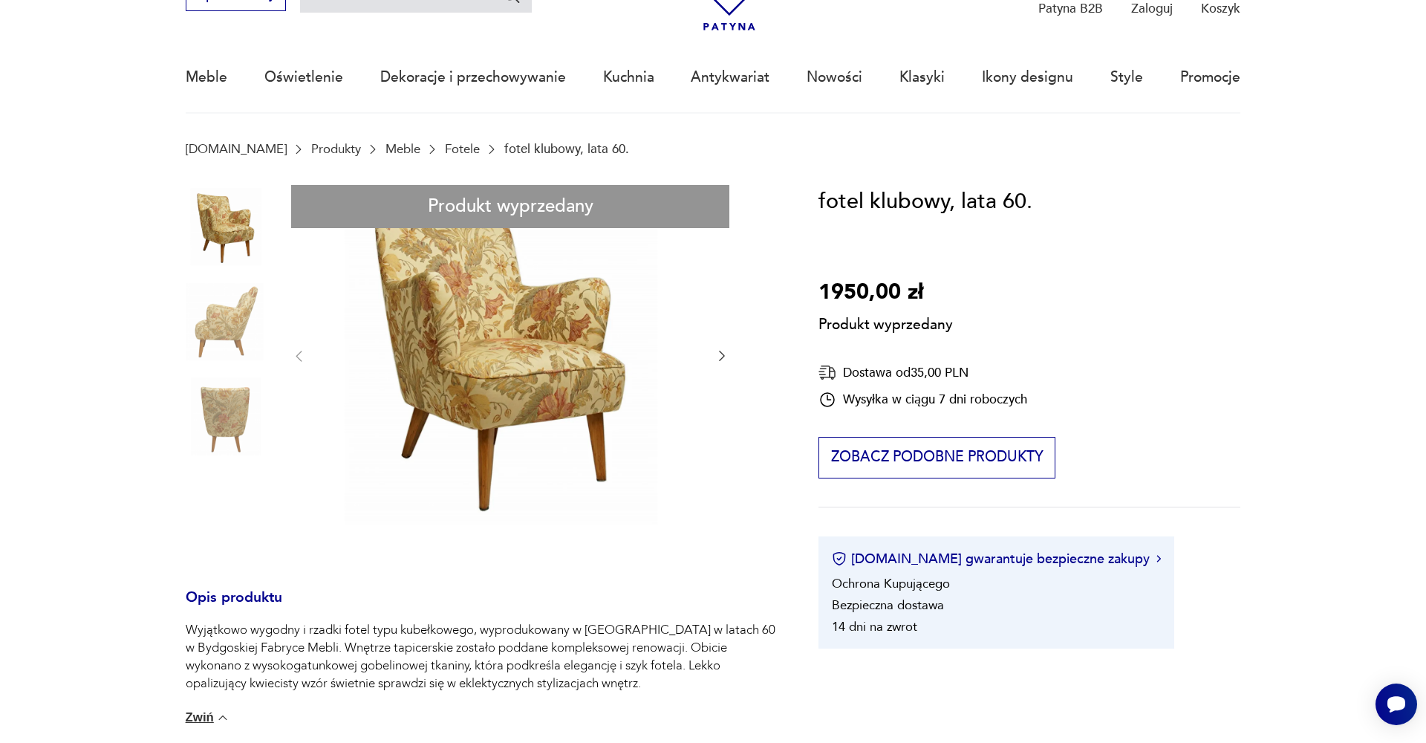
scroll to position [82, 0]
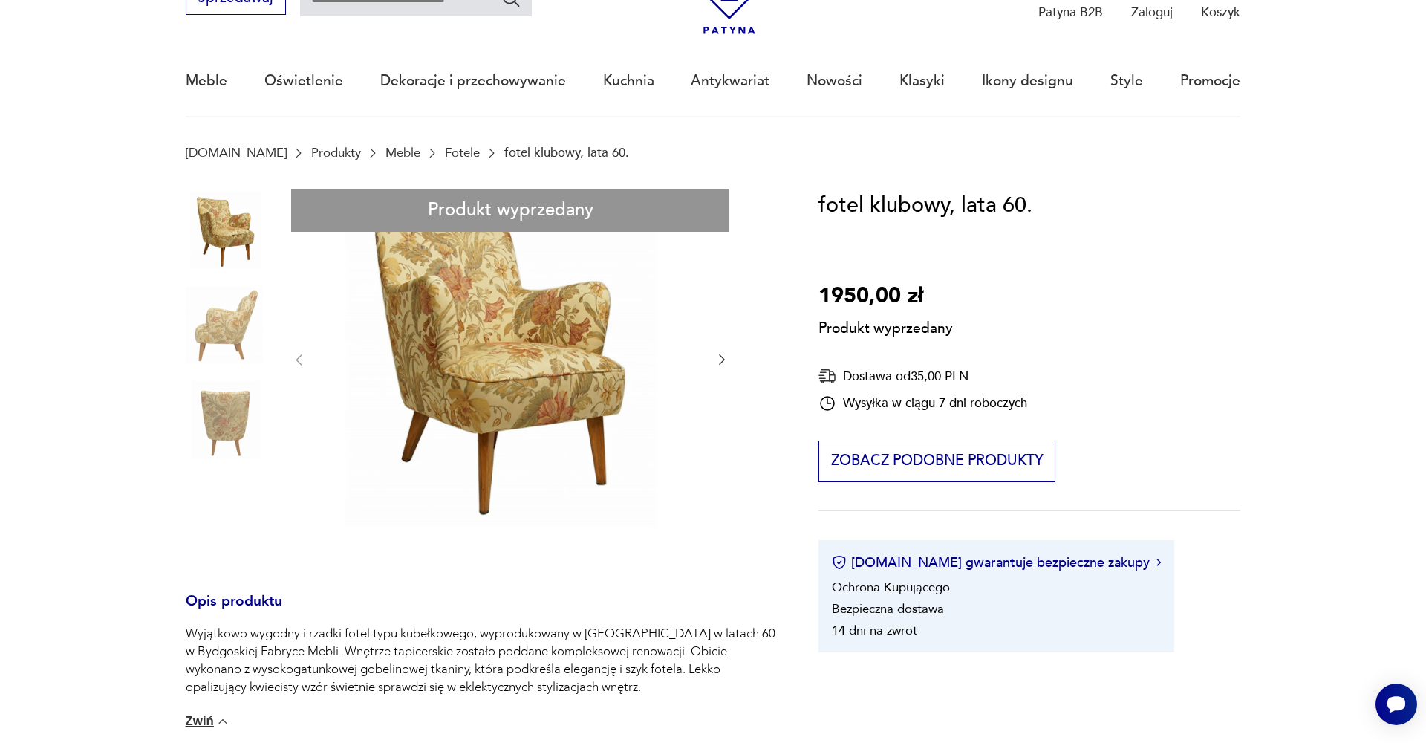
click at [445, 150] on link "Fotele" at bounding box center [462, 153] width 35 height 14
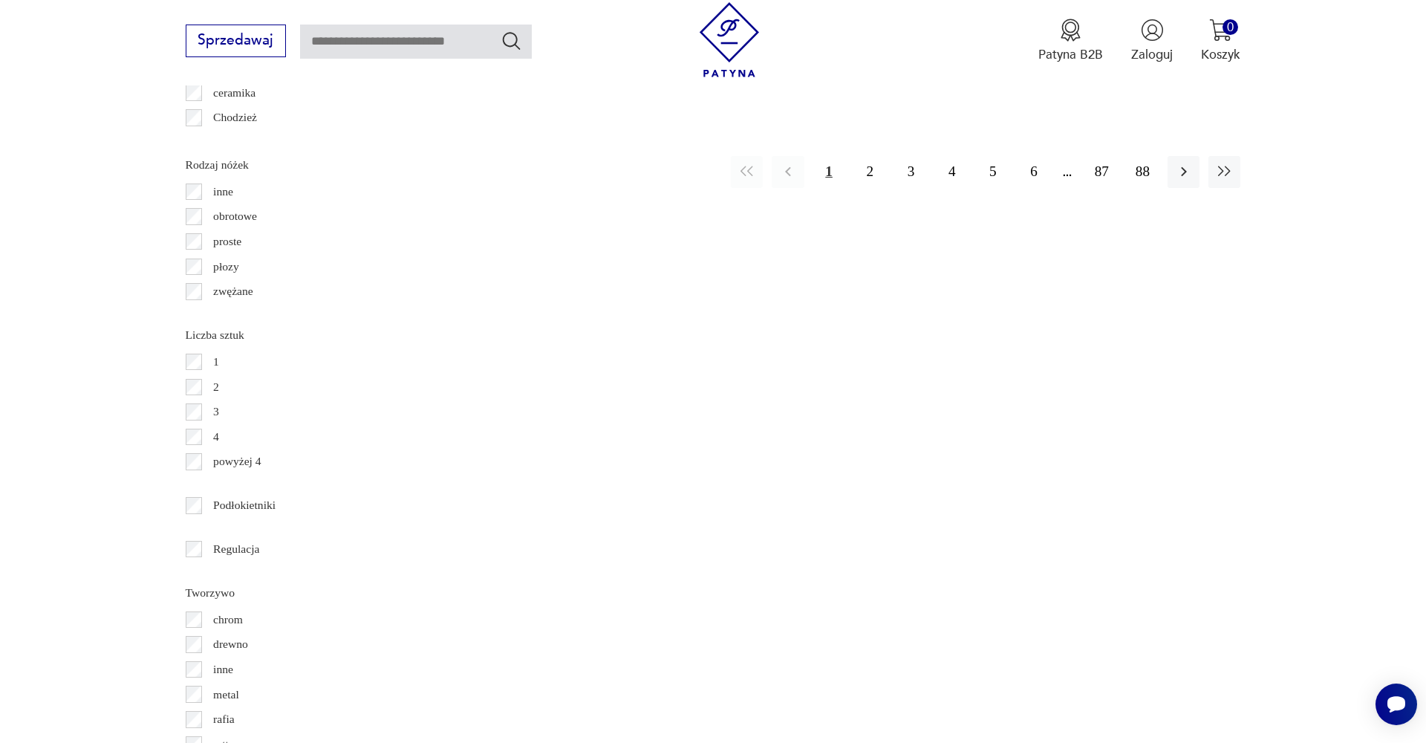
scroll to position [2108, 0]
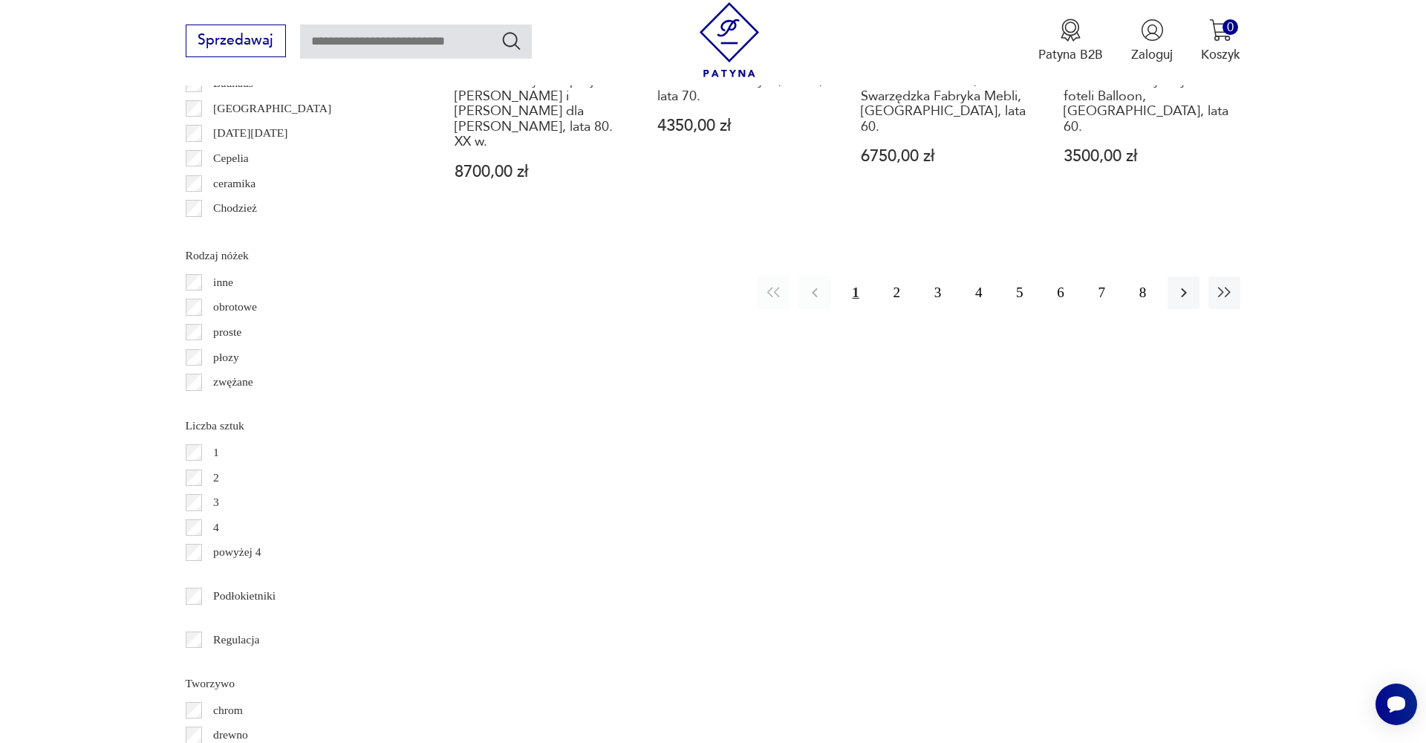
scroll to position [1976, 0]
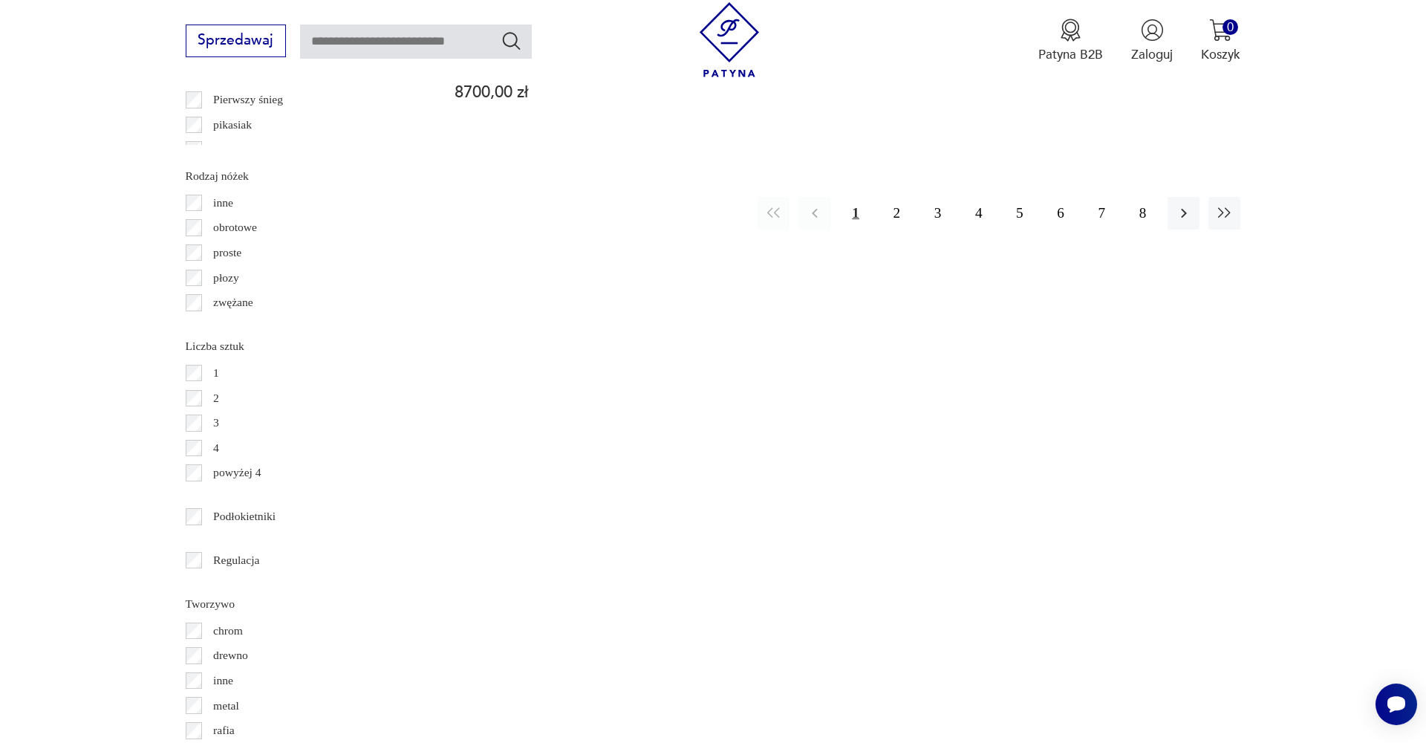
scroll to position [2053, 0]
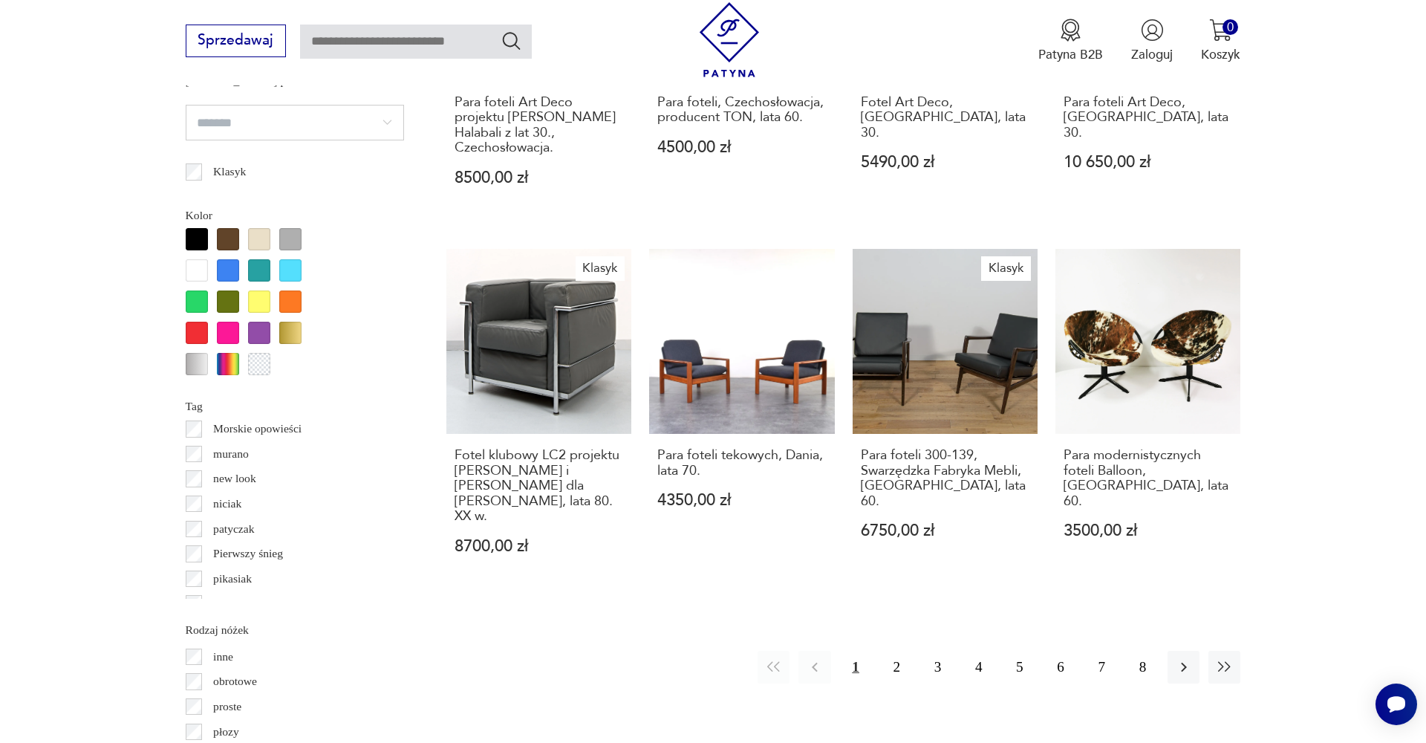
scroll to position [1599, 0]
click at [902, 650] on button "2" at bounding box center [897, 666] width 32 height 32
